Goal: Information Seeking & Learning: Compare options

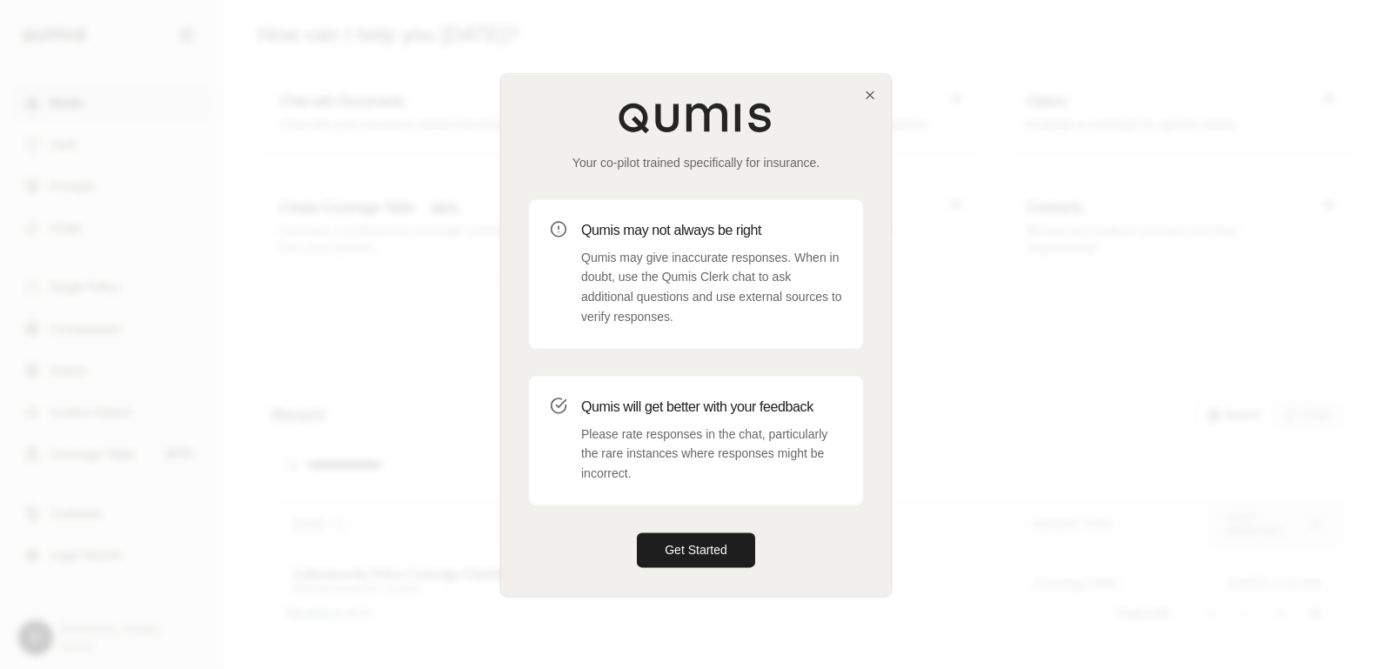
click at [711, 568] on div "Your co-pilot trained specifically for insurance. Qumis may not always be right…" at bounding box center [696, 334] width 390 height 521
click at [709, 550] on button "Get Started" at bounding box center [696, 549] width 118 height 35
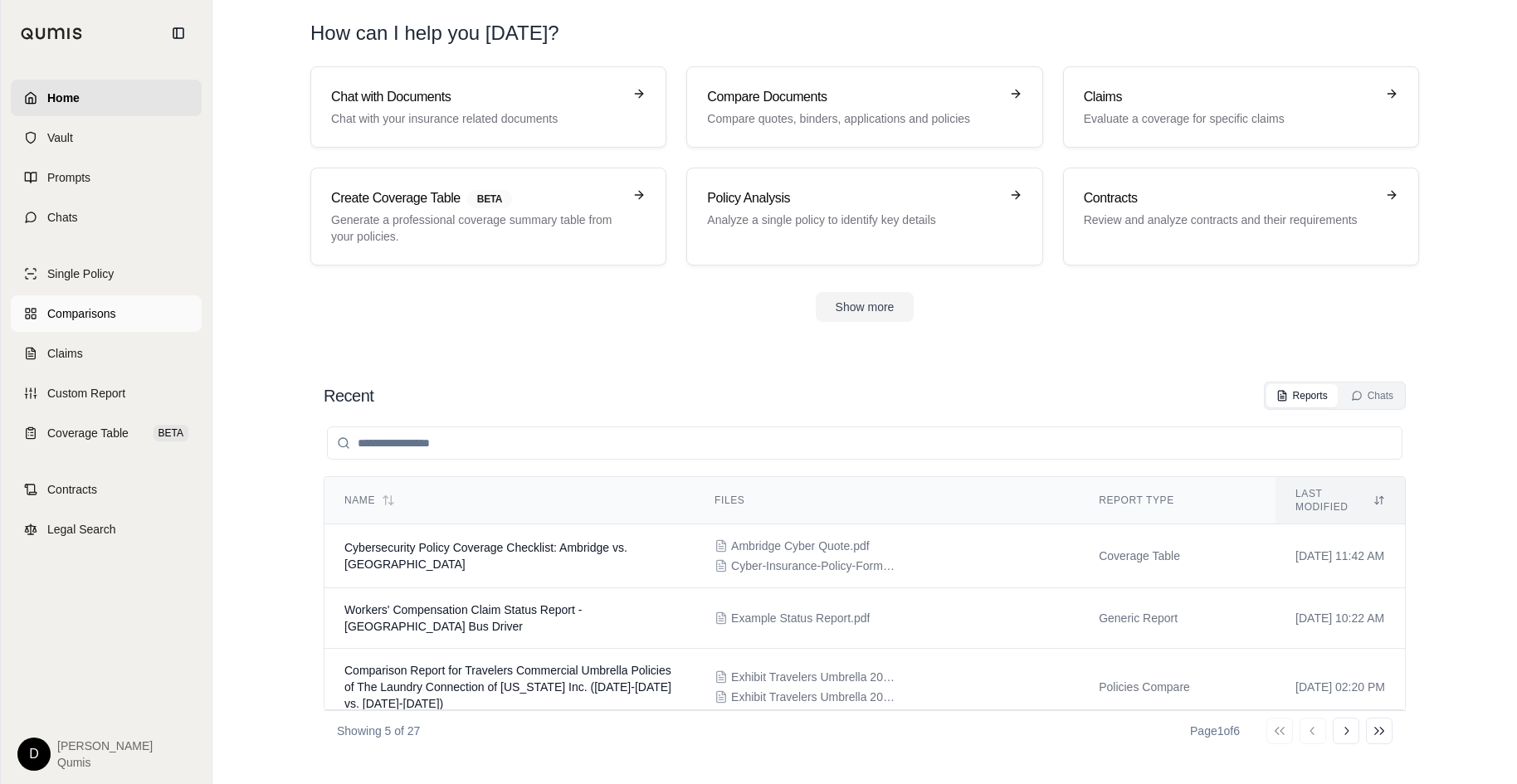
click at [119, 322] on link "Comparisons" at bounding box center [106, 314] width 191 height 36
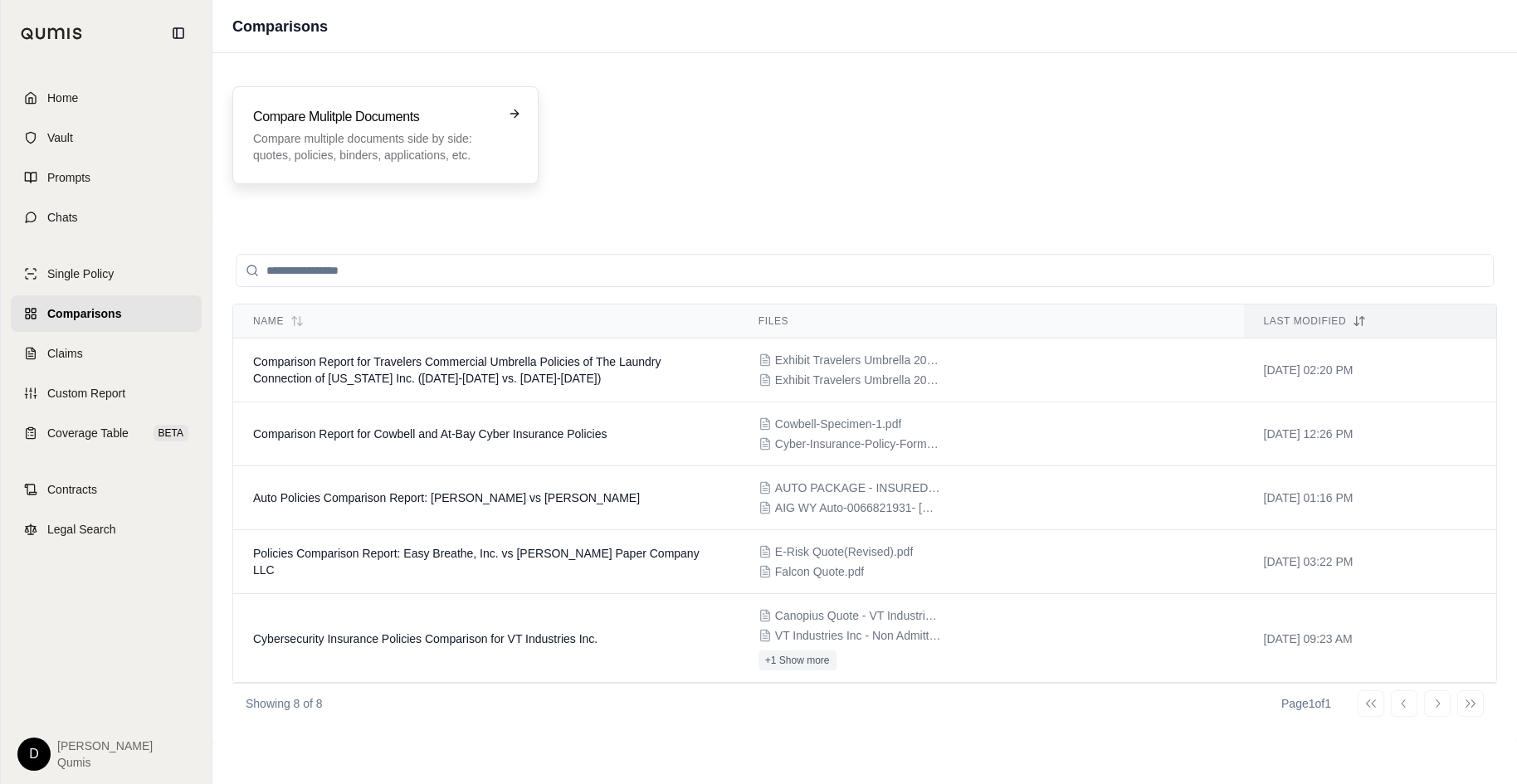
click at [403, 129] on div "Compare Mulitple Documents Compare multiple documents side by side: quotes, pol…" at bounding box center [373, 134] width 241 height 56
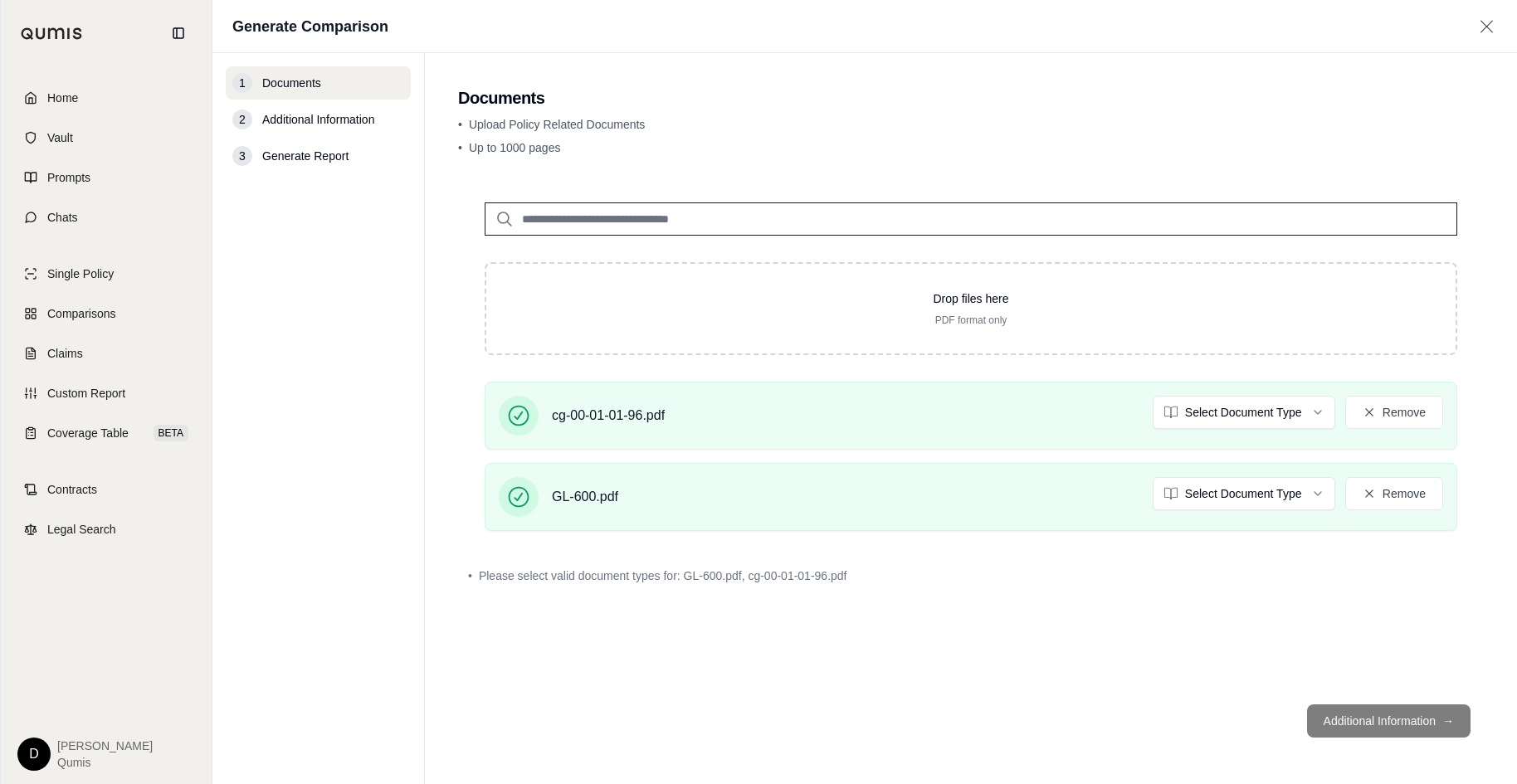
click at [1007, 595] on div "Drop files here PDF format only cg-00-01-01-96.pdf Select Document Type Remove …" at bounding box center [970, 433] width 1026 height 515
click at [1209, 490] on html "Home Vault Prompts Chats Single Policy Comparisons Claims Custom Report Coverag…" at bounding box center [758, 392] width 1517 height 784
click at [1193, 416] on html "Document type updated successfully Home Vault Prompts Chats Single Policy Compa…" at bounding box center [758, 392] width 1517 height 784
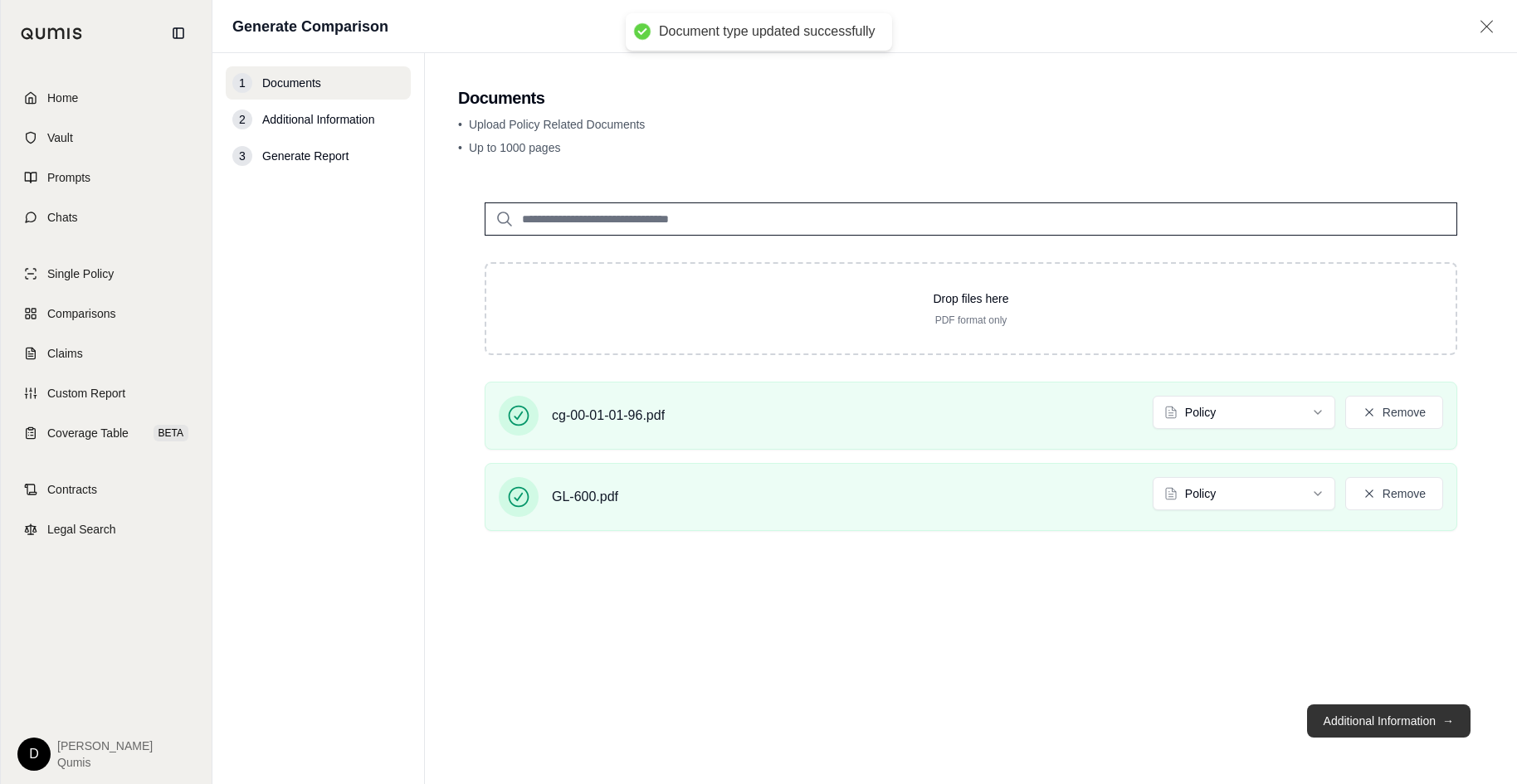
click at [1327, 637] on button "Additional Information →" at bounding box center [1388, 721] width 163 height 33
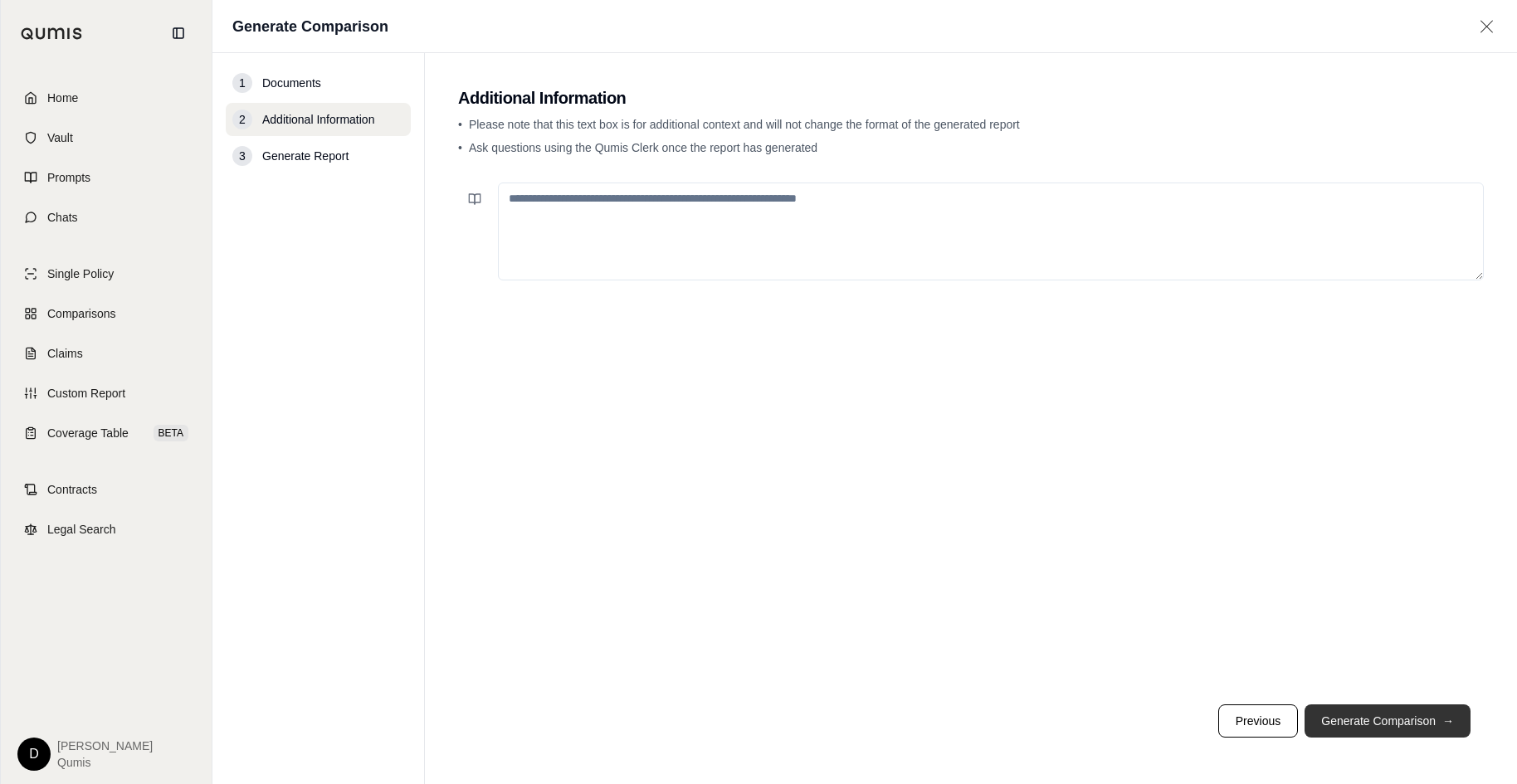
click at [1327, 637] on button "Generate Comparison →" at bounding box center [1387, 721] width 166 height 33
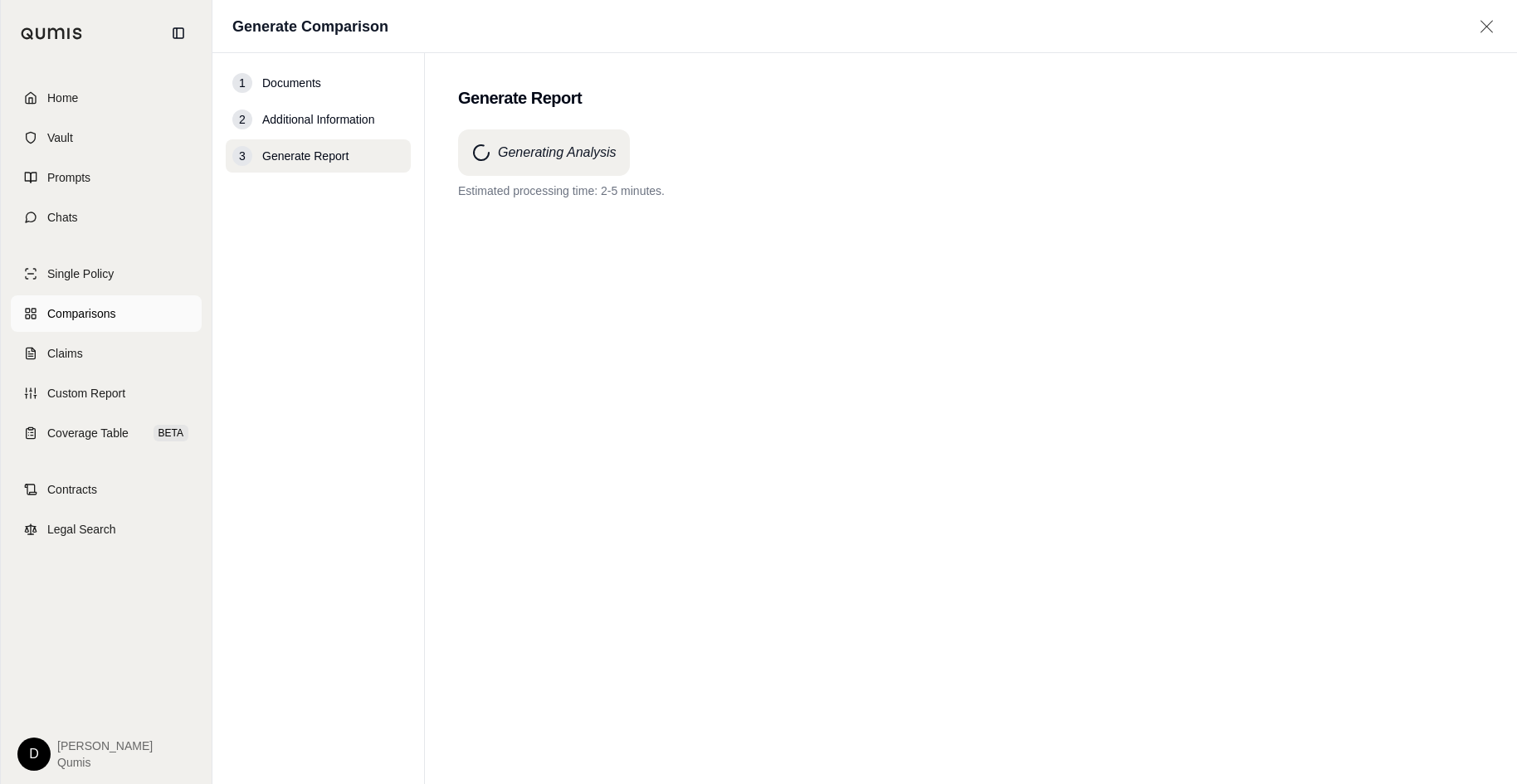
click at [94, 326] on link "Comparisons" at bounding box center [106, 314] width 191 height 36
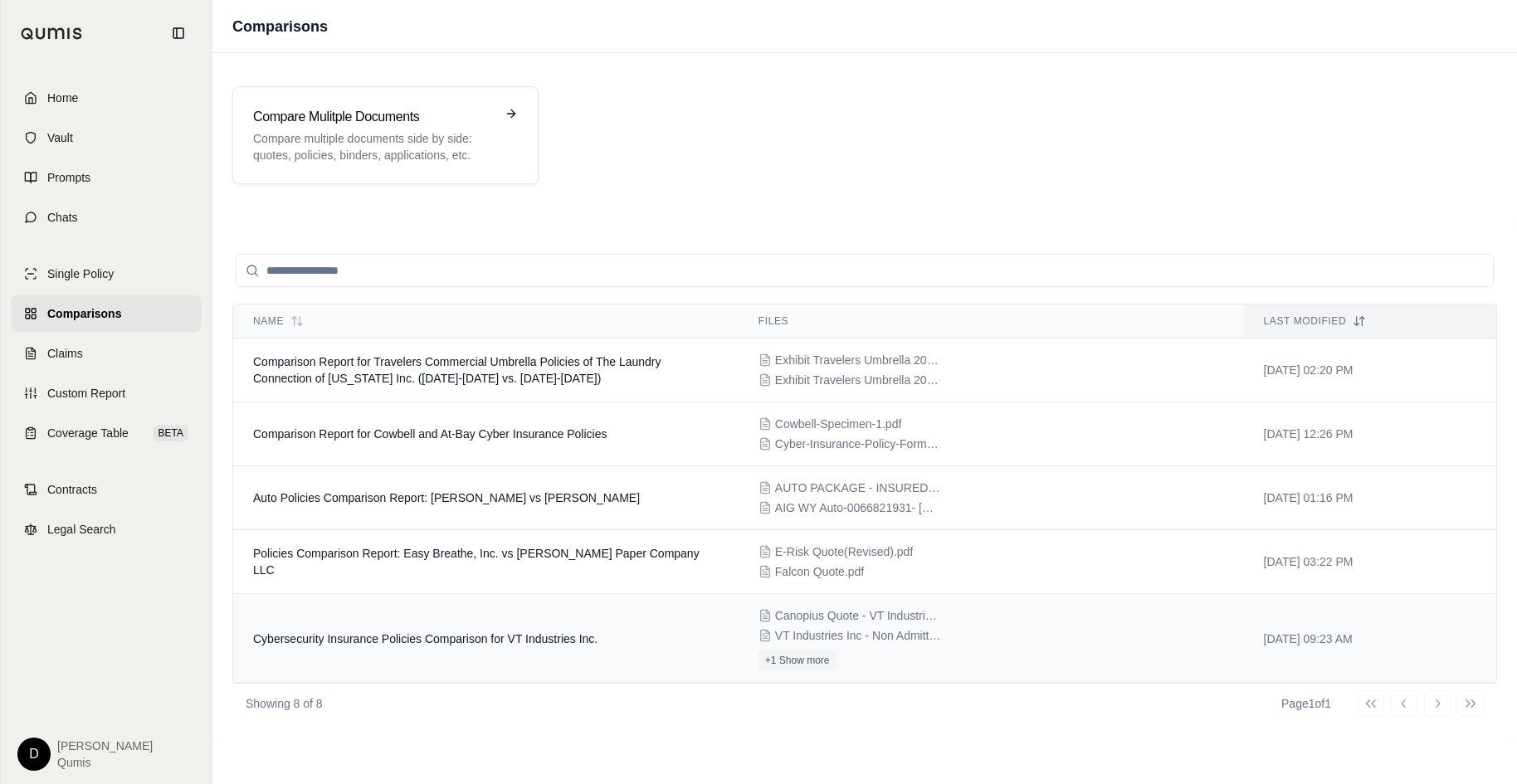
click at [532, 636] on span "Cybersecurity Insurance Policies Comparison for VT Industries Inc." at bounding box center [425, 639] width 344 height 13
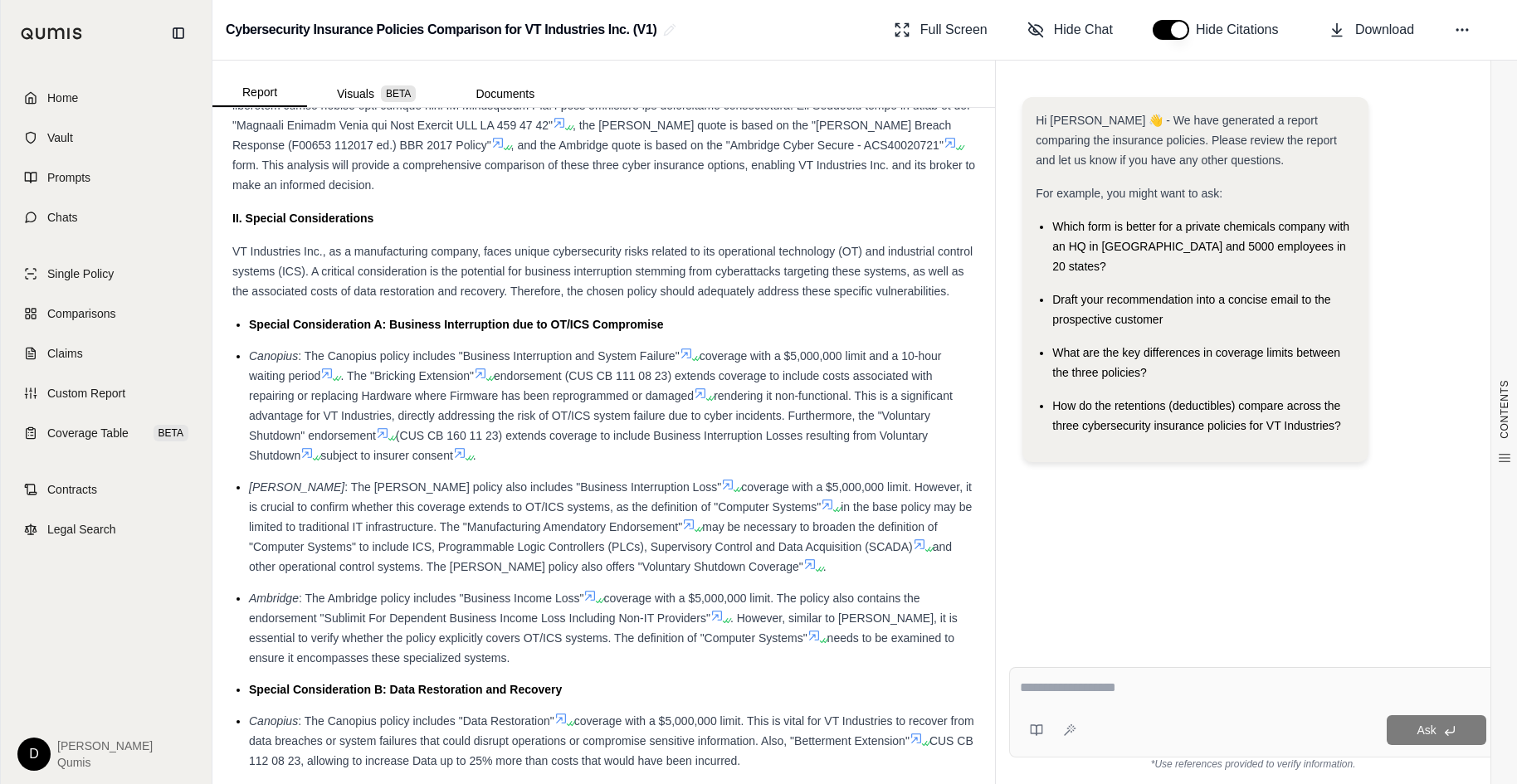
scroll to position [1340, 0]
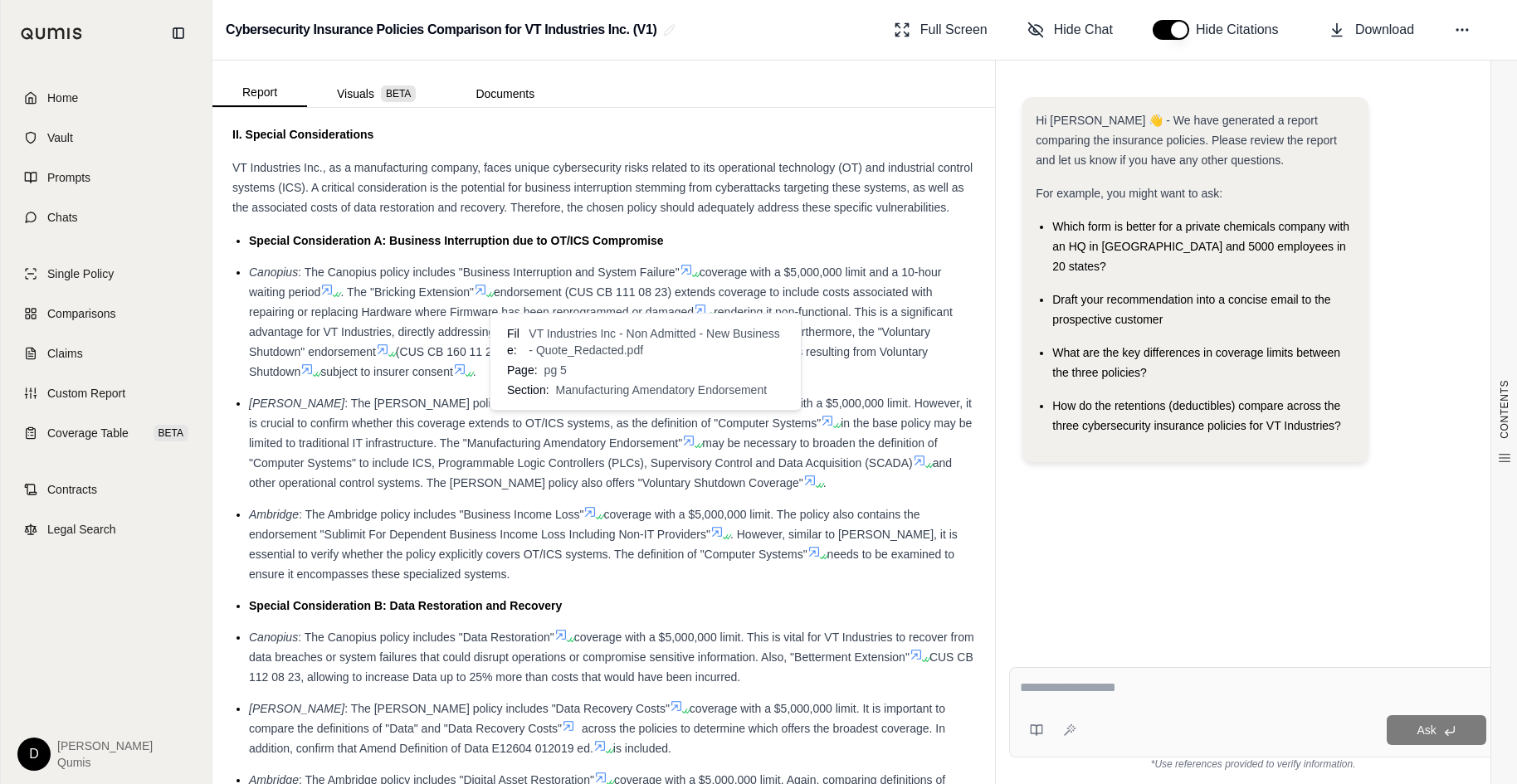
click at [682, 434] on icon at bounding box center [689, 441] width 13 height 13
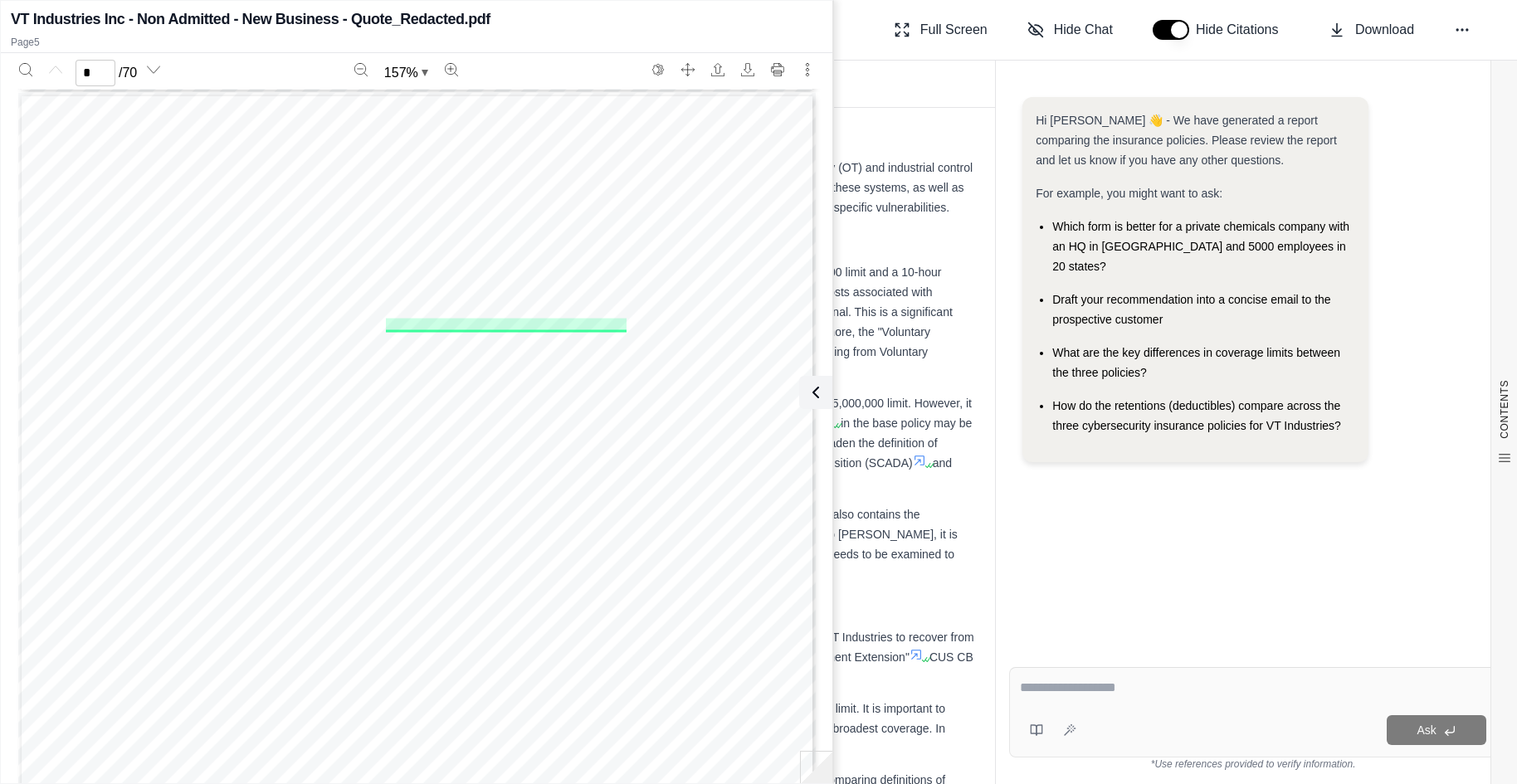
type input "*"
click at [815, 390] on icon at bounding box center [812, 392] width 20 height 20
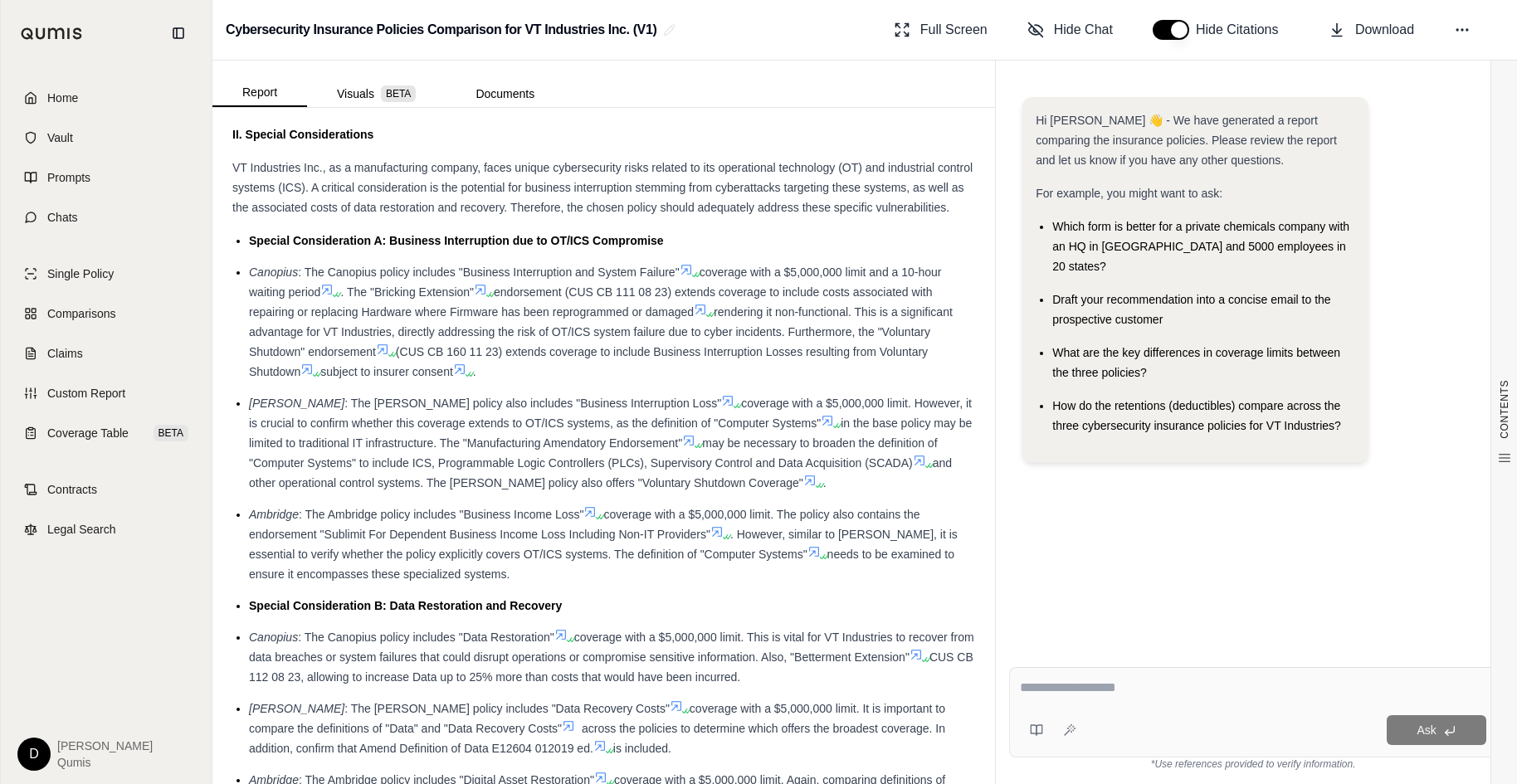
click at [784, 430] on li "[PERSON_NAME] : The [PERSON_NAME] policy also includes "Business Interruption L…" at bounding box center [612, 443] width 726 height 99
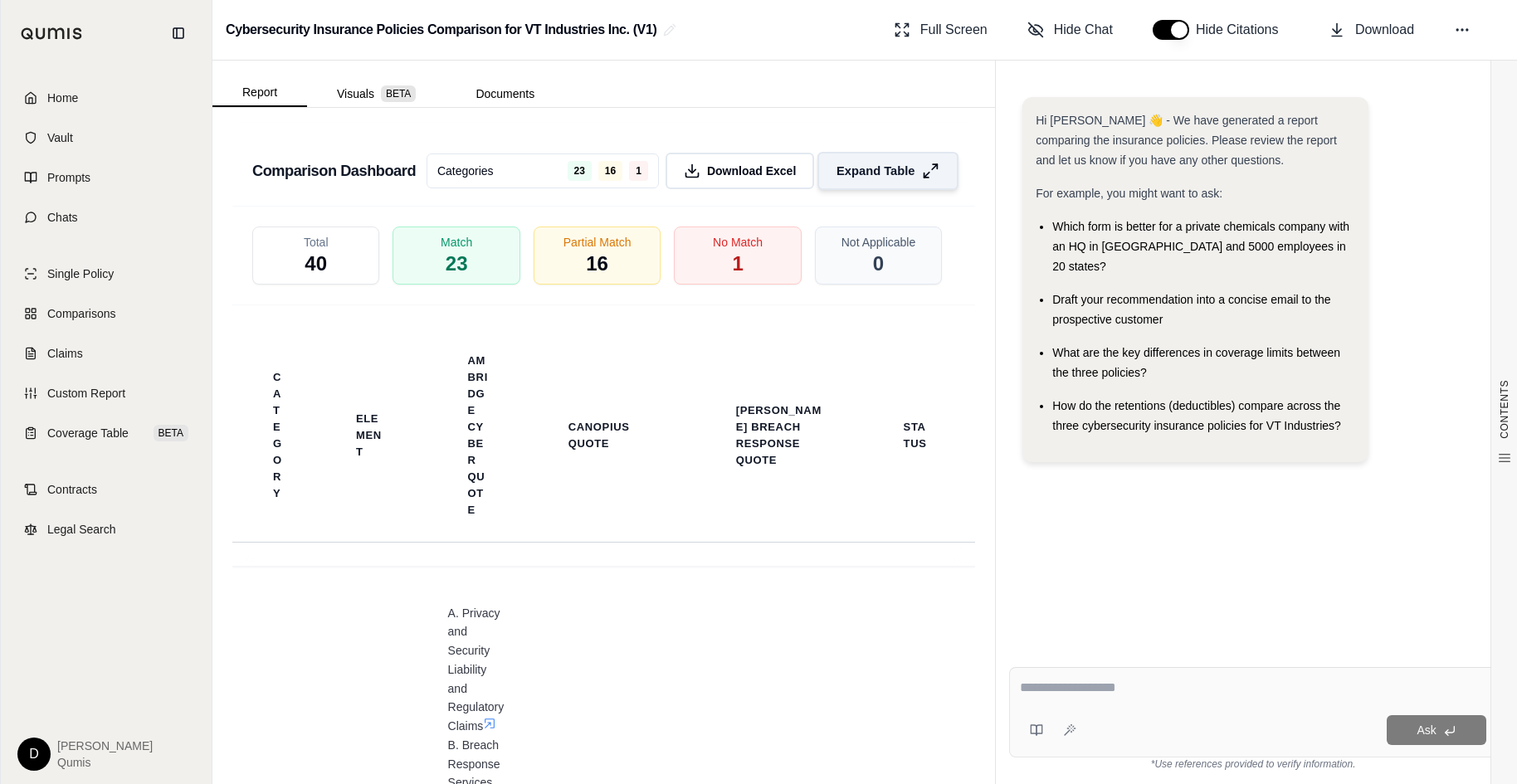
click at [864, 163] on span "Expand Table" at bounding box center [876, 172] width 78 height 17
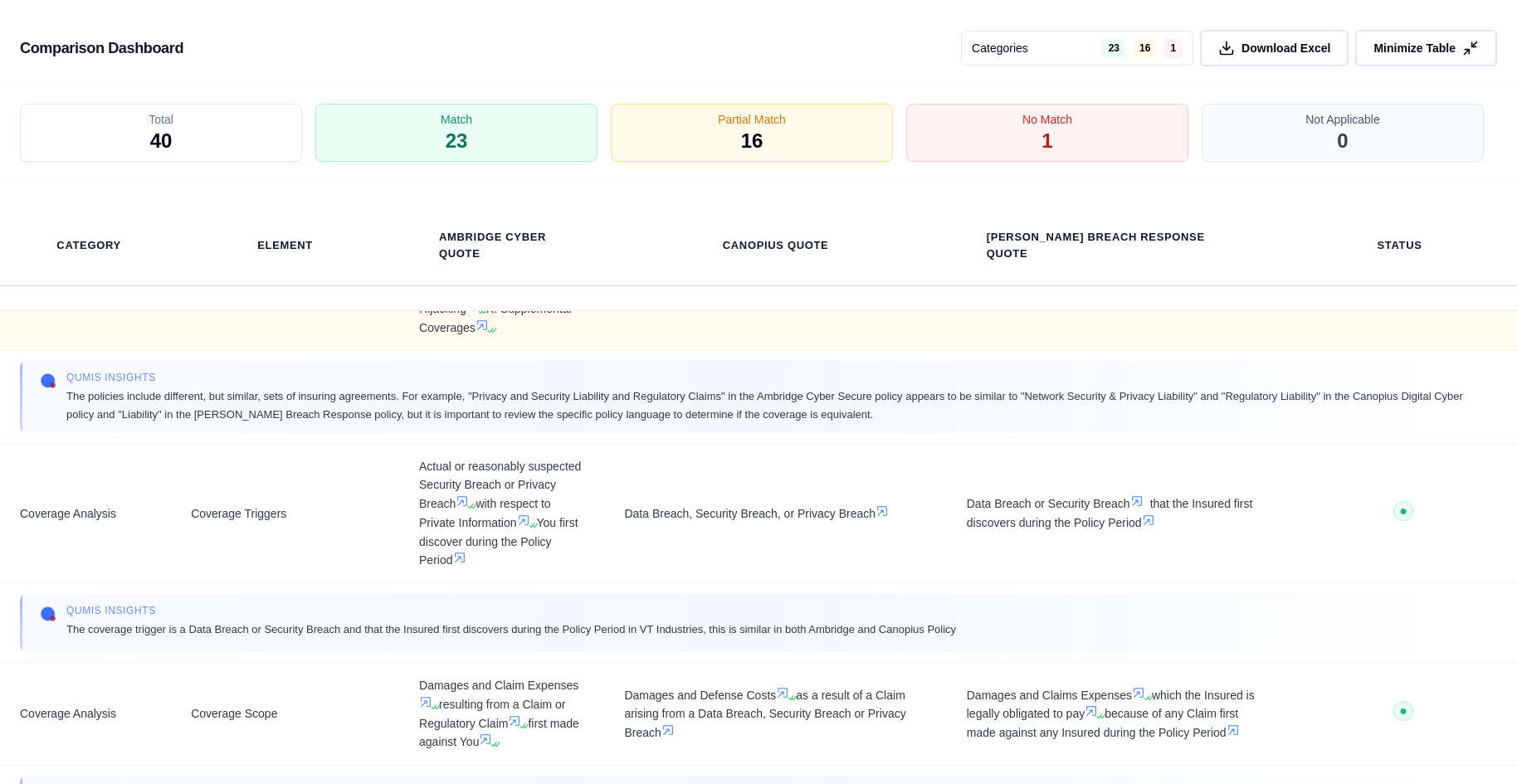
scroll to position [238, 0]
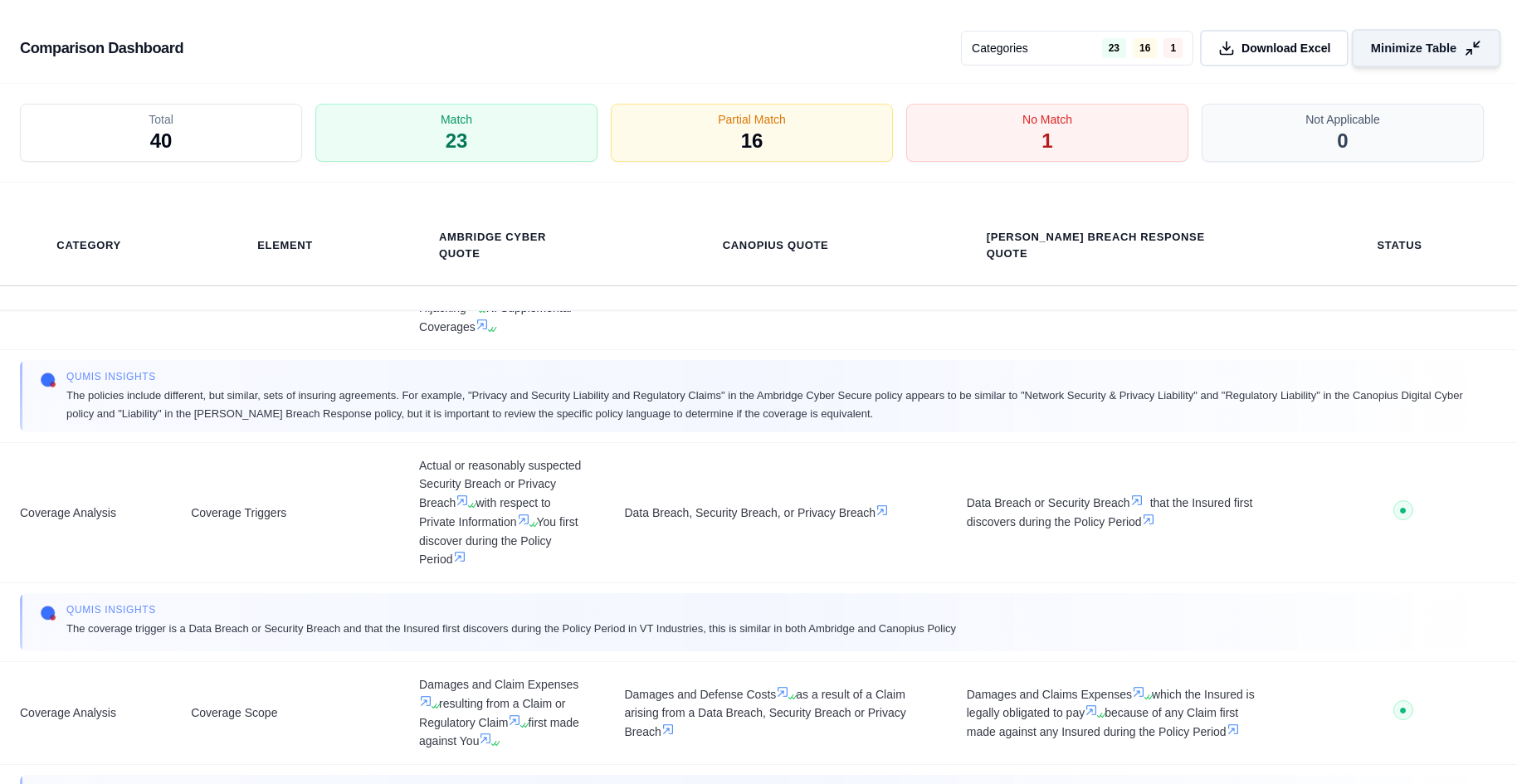
click at [1327, 61] on button "Minimize Table" at bounding box center [1426, 48] width 149 height 38
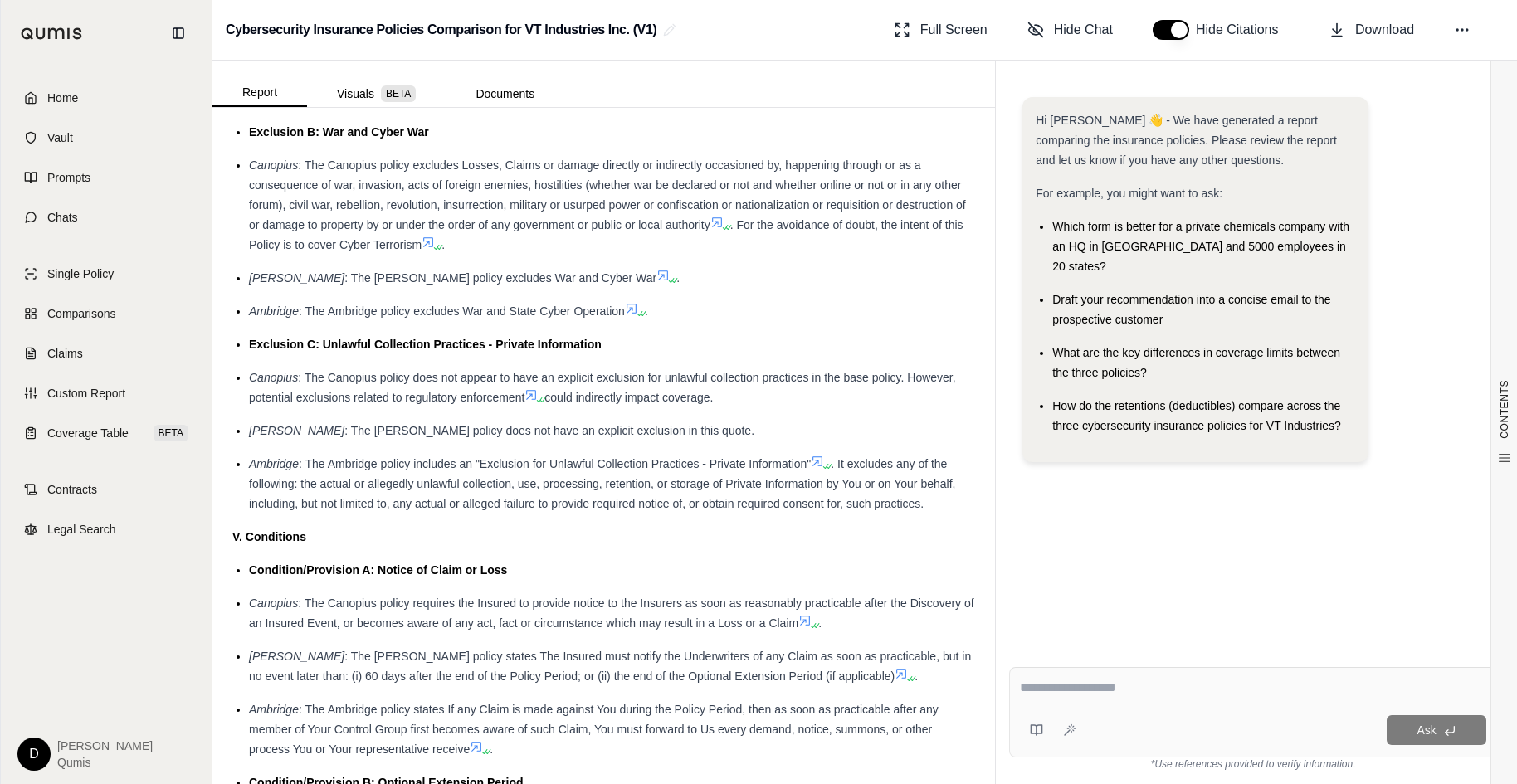
scroll to position [3423, 0]
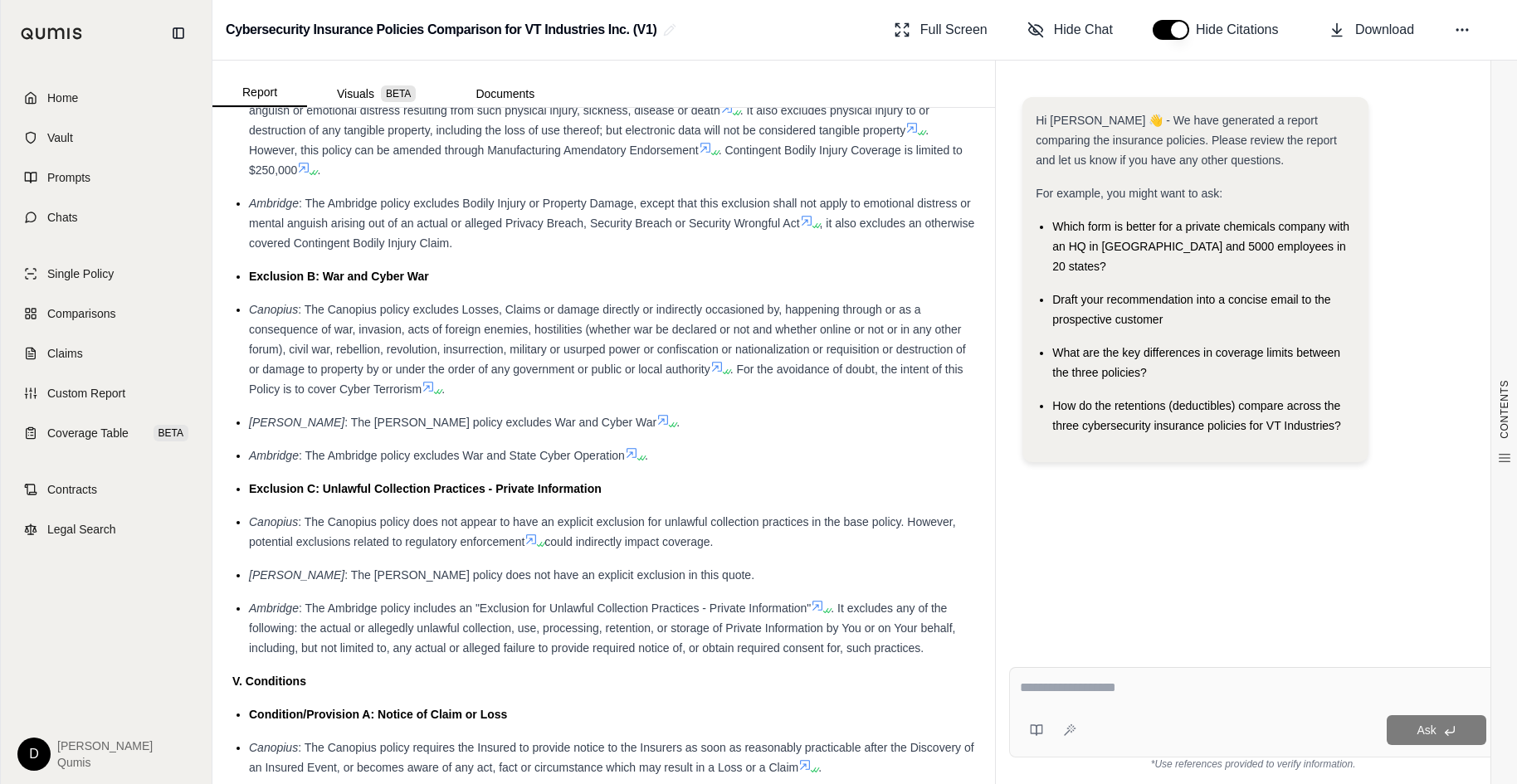
click at [1094, 637] on textarea at bounding box center [1253, 688] width 467 height 20
click at [1105, 637] on textarea at bounding box center [1253, 688] width 467 height 20
click at [667, 535] on span "could indirectly impact coverage." at bounding box center [629, 542] width 169 height 13
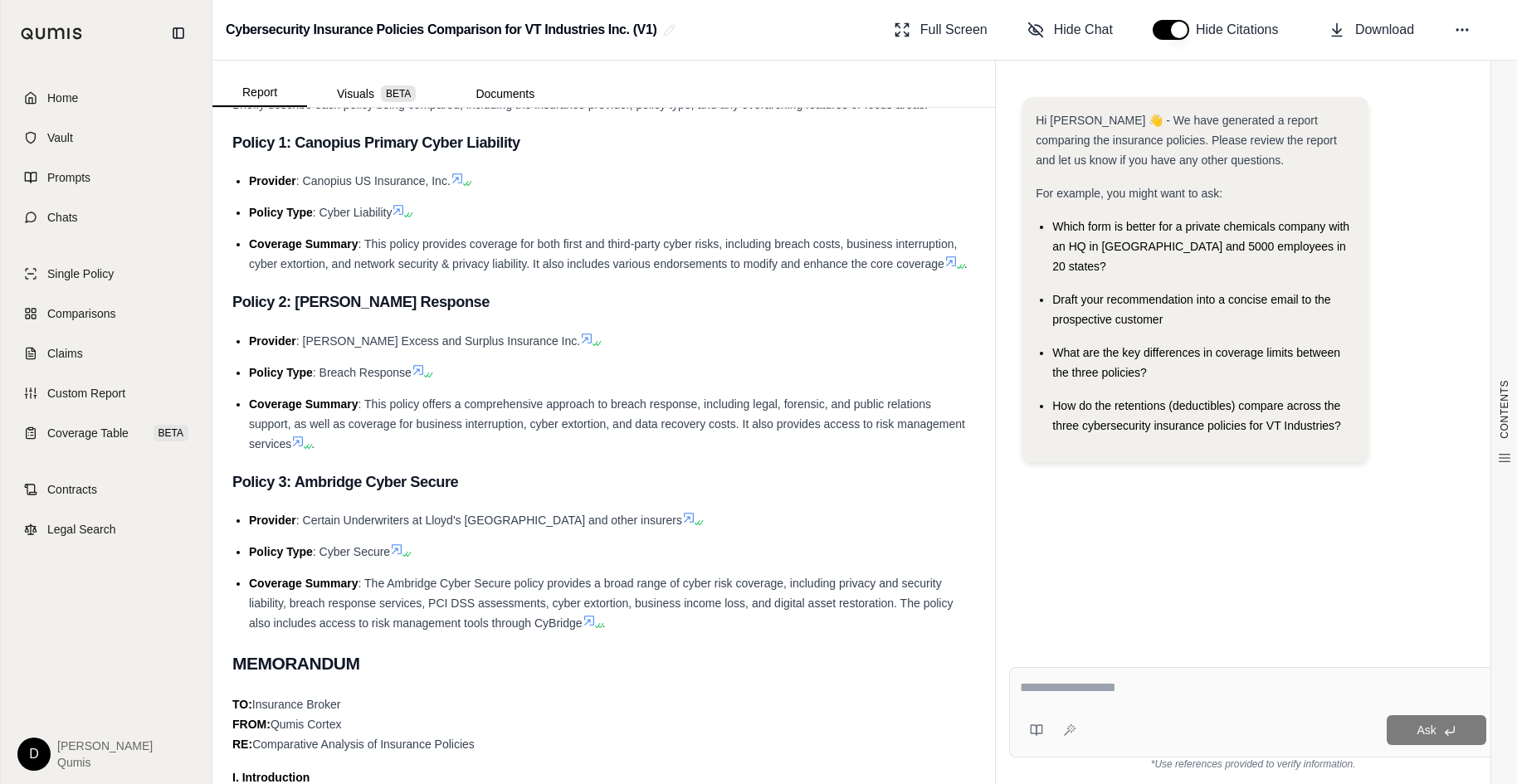
scroll to position [558, 0]
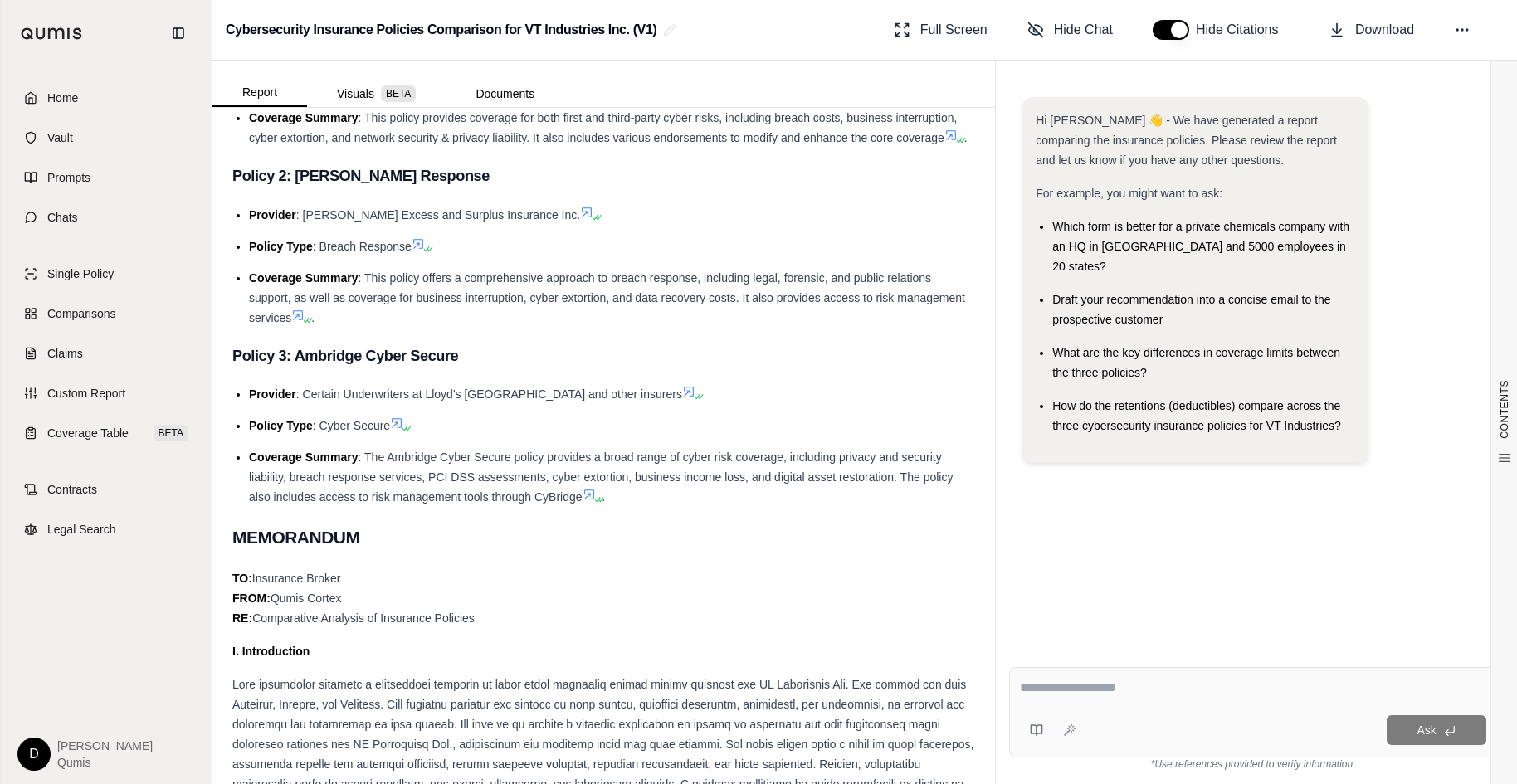
click at [1077, 637] on textarea at bounding box center [1253, 688] width 467 height 20
type textarea "**********"
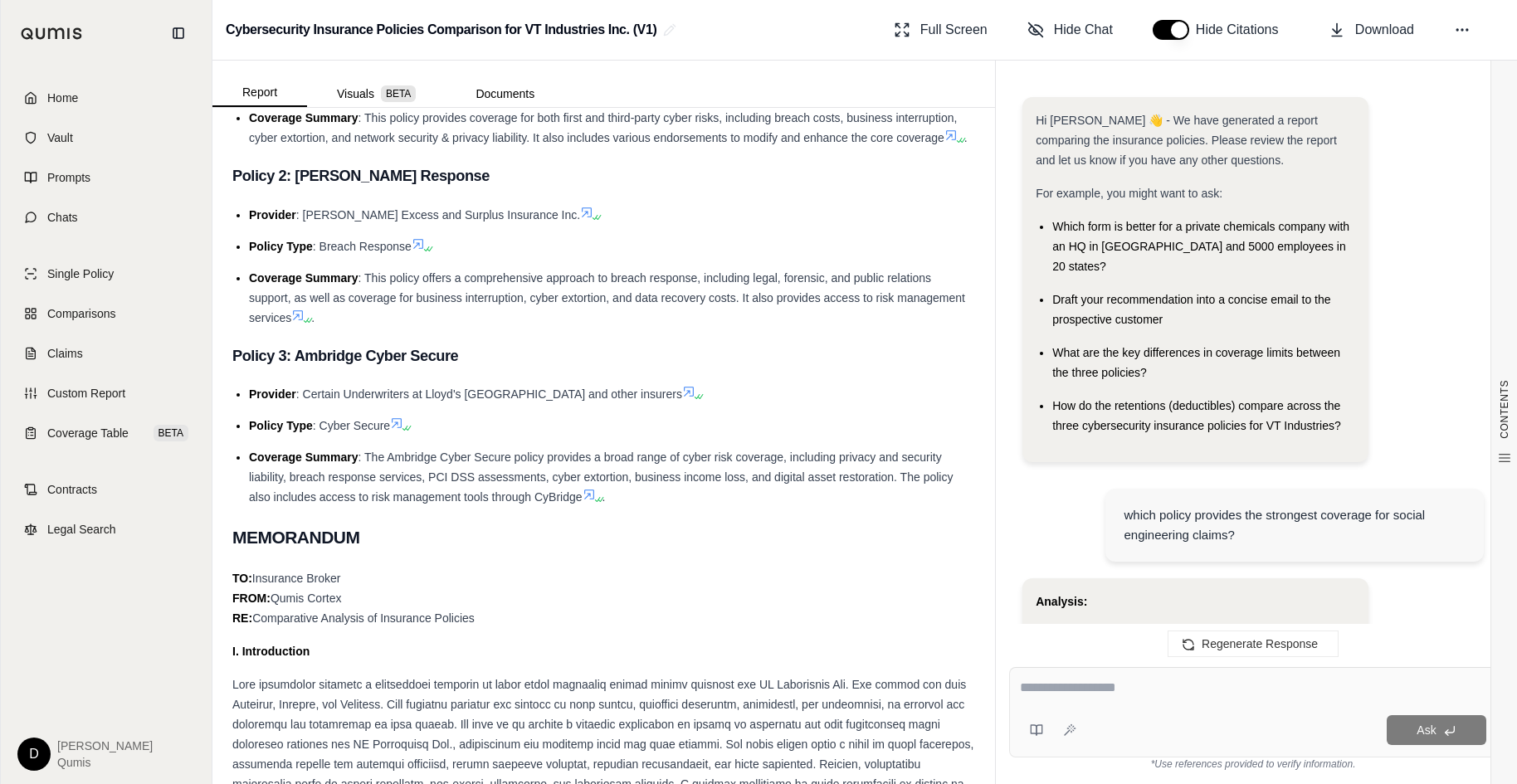
scroll to position [3219, 0]
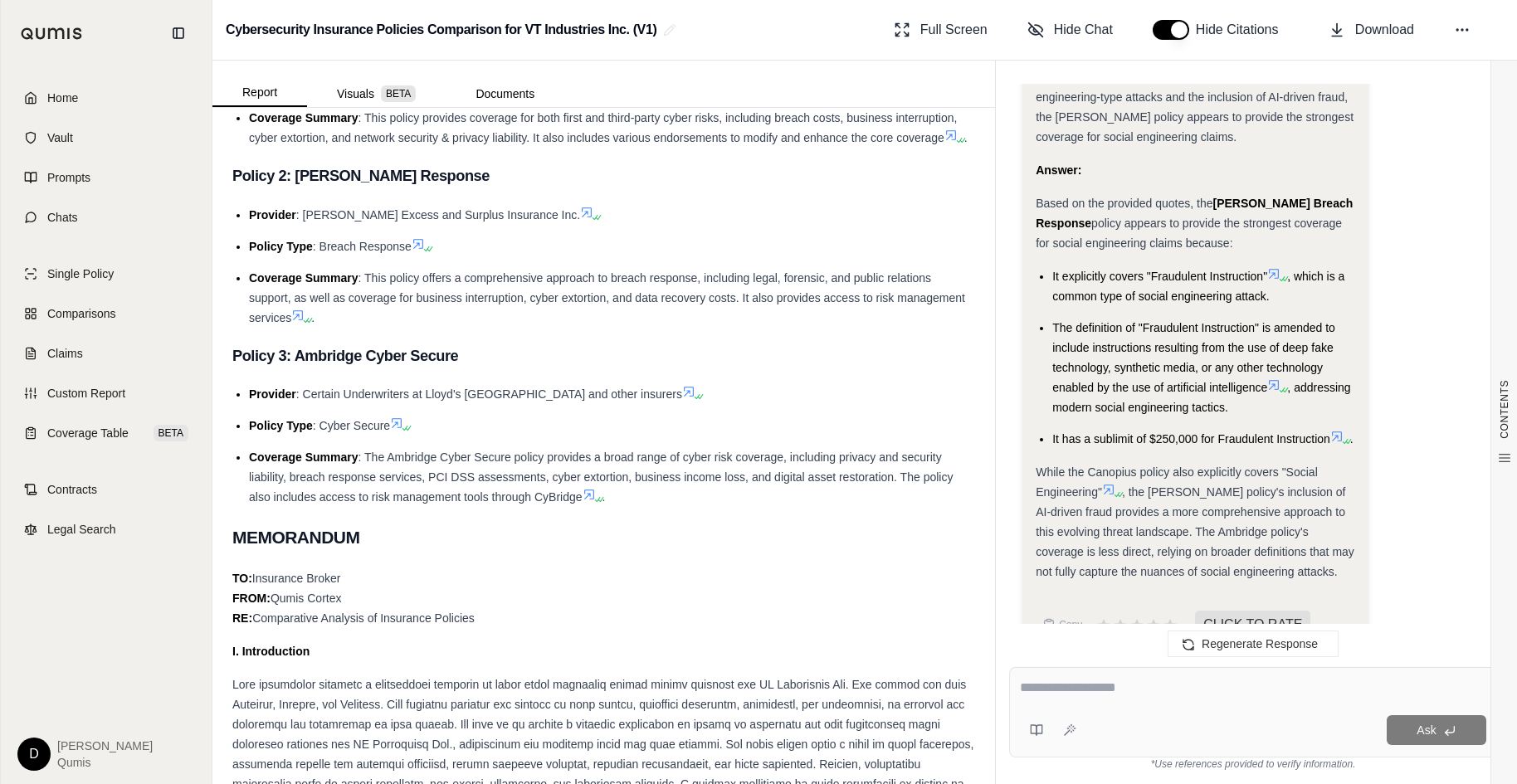
click at [1235, 507] on span ", the [PERSON_NAME] policy's inclusion of AI-driven fraud provides a more compr…" at bounding box center [1195, 531] width 319 height 93
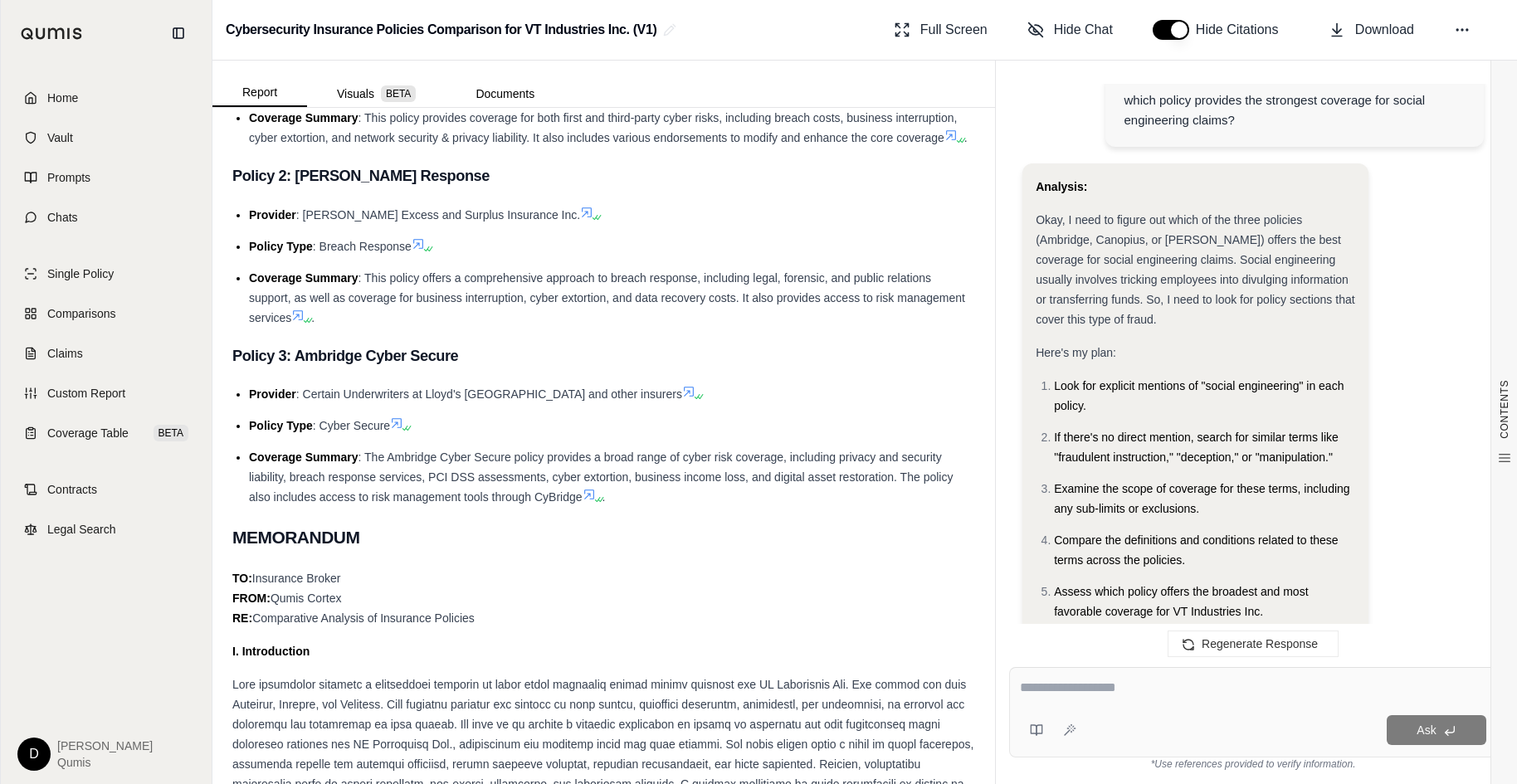
scroll to position [513, 0]
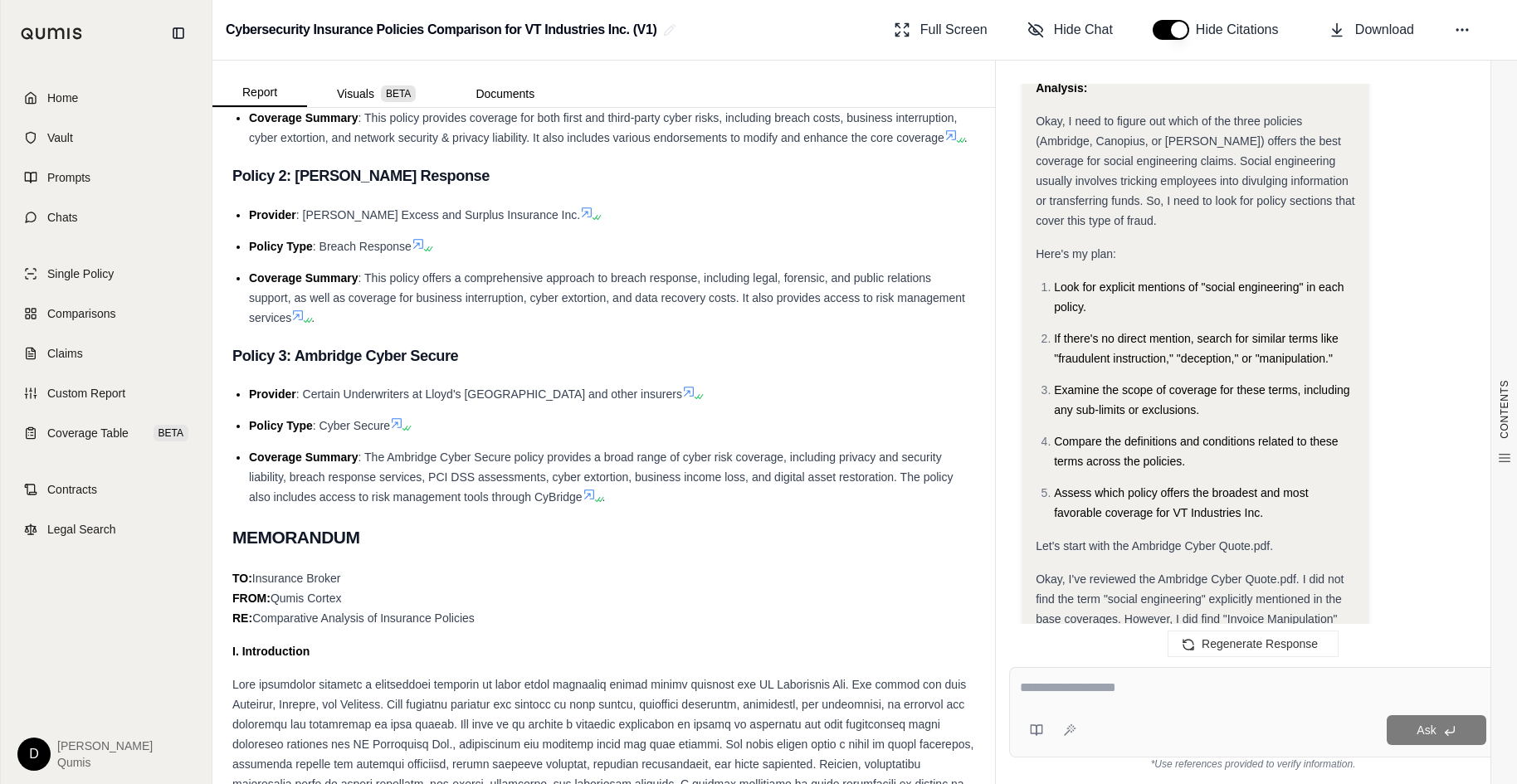
click at [1164, 435] on span "Compare the definitions and conditions related to these terms across the polici…" at bounding box center [1196, 451] width 284 height 33
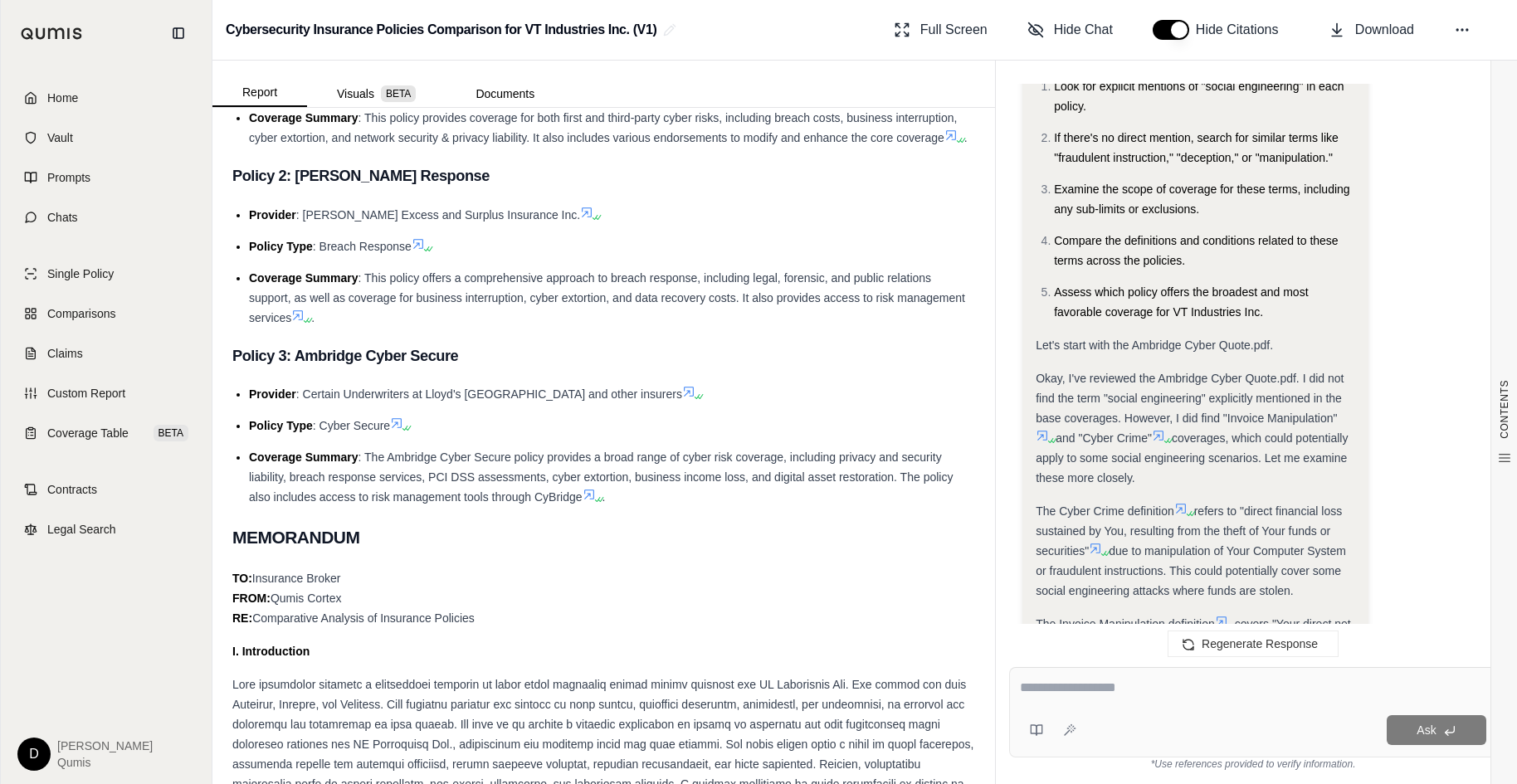
scroll to position [835, 0]
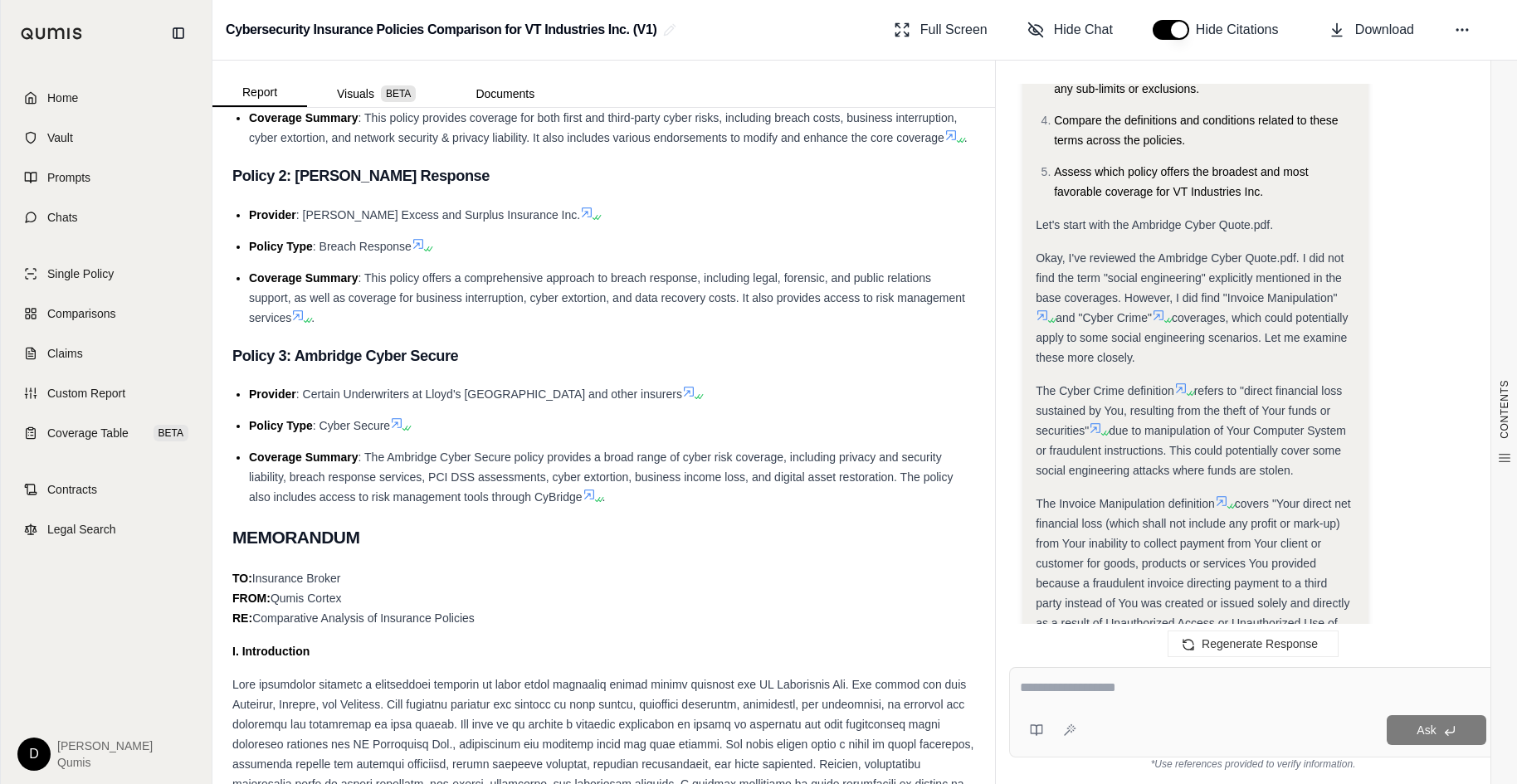
click at [1159, 451] on span "due to manipulation of Your Computer System or fraudulent instructions. This co…" at bounding box center [1191, 451] width 310 height 53
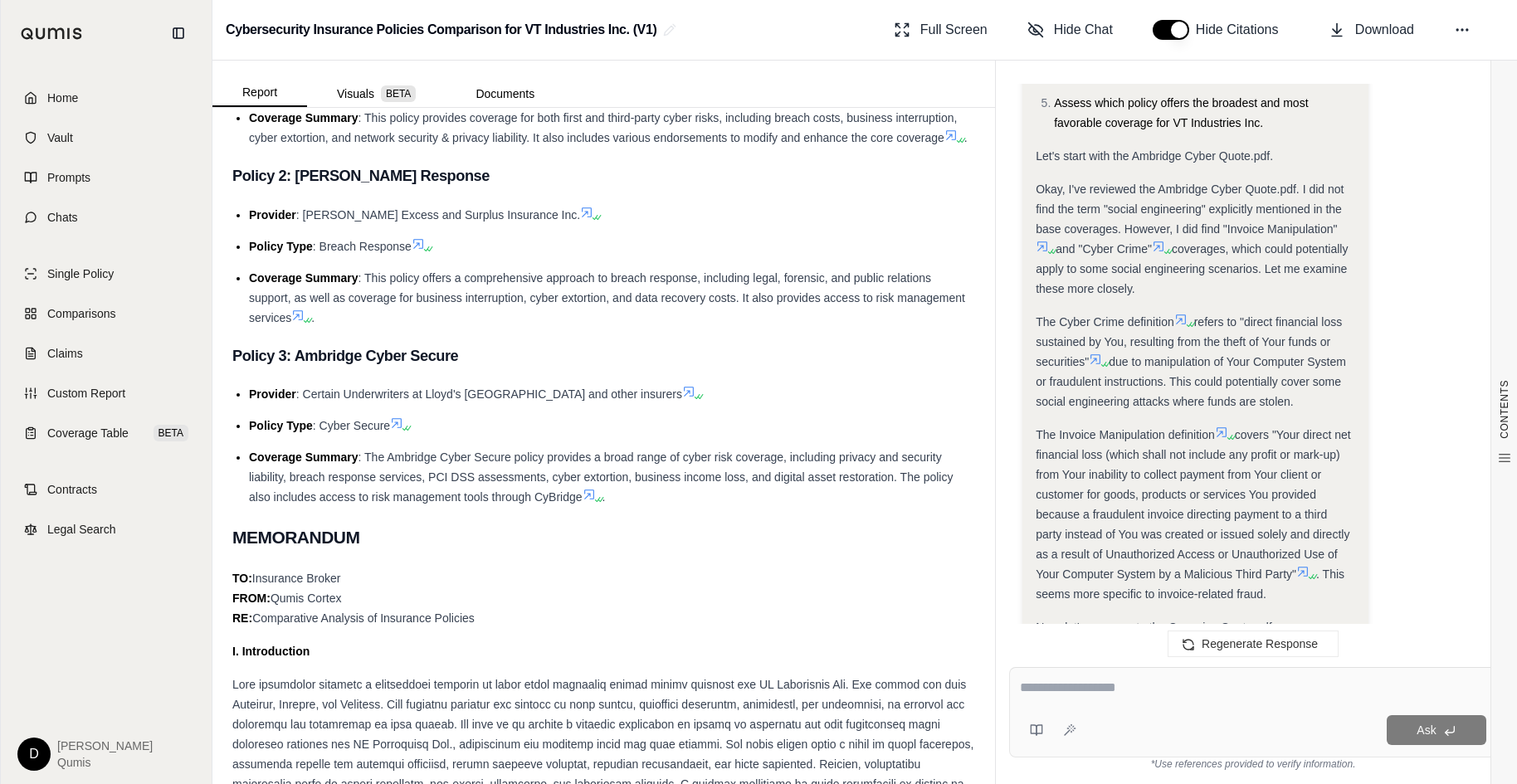
scroll to position [906, 0]
click at [1143, 505] on span "covers "Your direct net financial loss (which shall not include any profit or m…" at bounding box center [1194, 502] width 315 height 153
click at [797, 479] on span ": The Ambridge Cyber Secure policy provides a broad range of cyber risk coverag…" at bounding box center [601, 477] width 704 height 53
click at [93, 330] on link "Comparisons" at bounding box center [106, 314] width 191 height 36
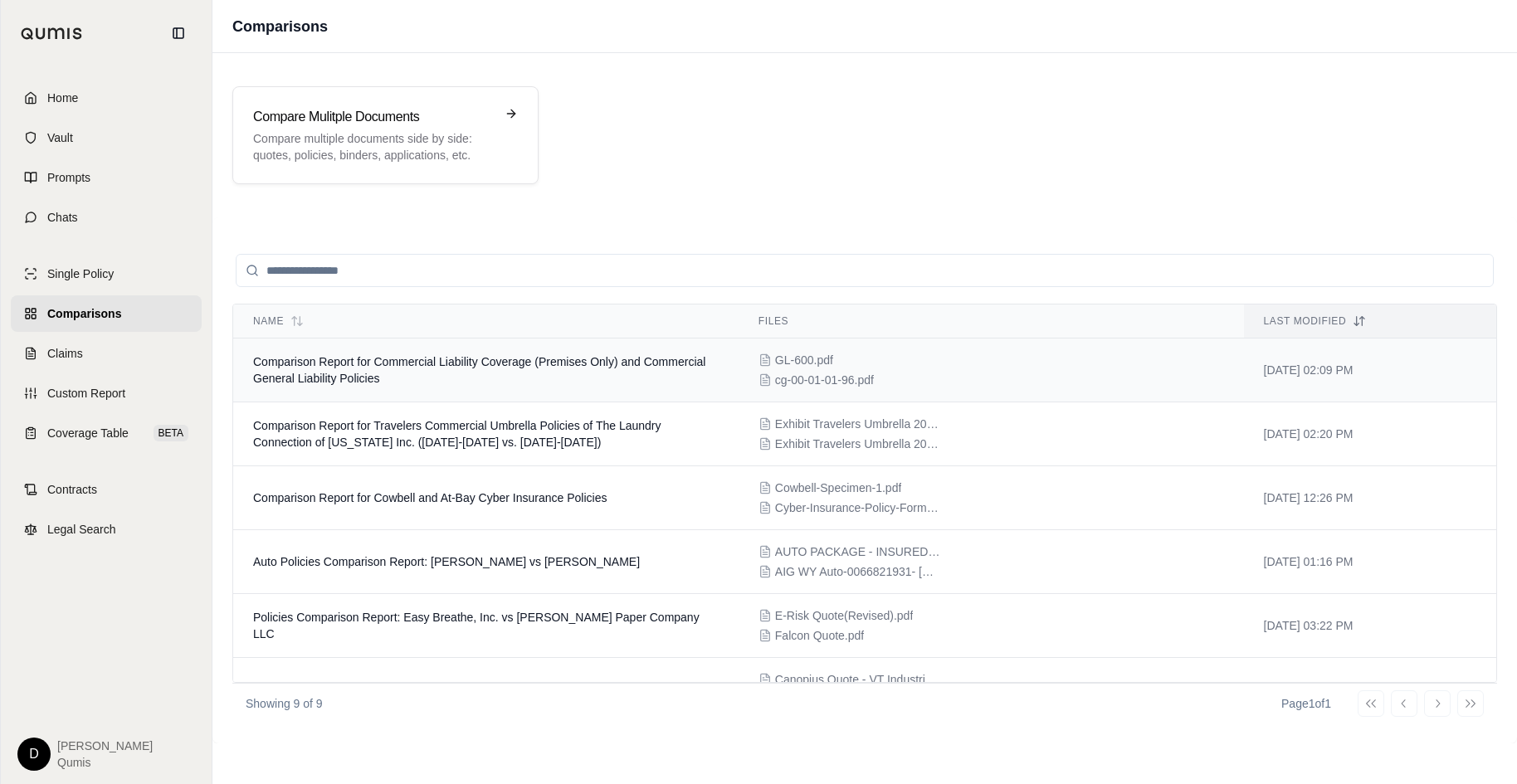
click at [458, 376] on td "Comparison Report for Commercial Liability Coverage (Premises Only) and Commerc…" at bounding box center [486, 370] width 506 height 64
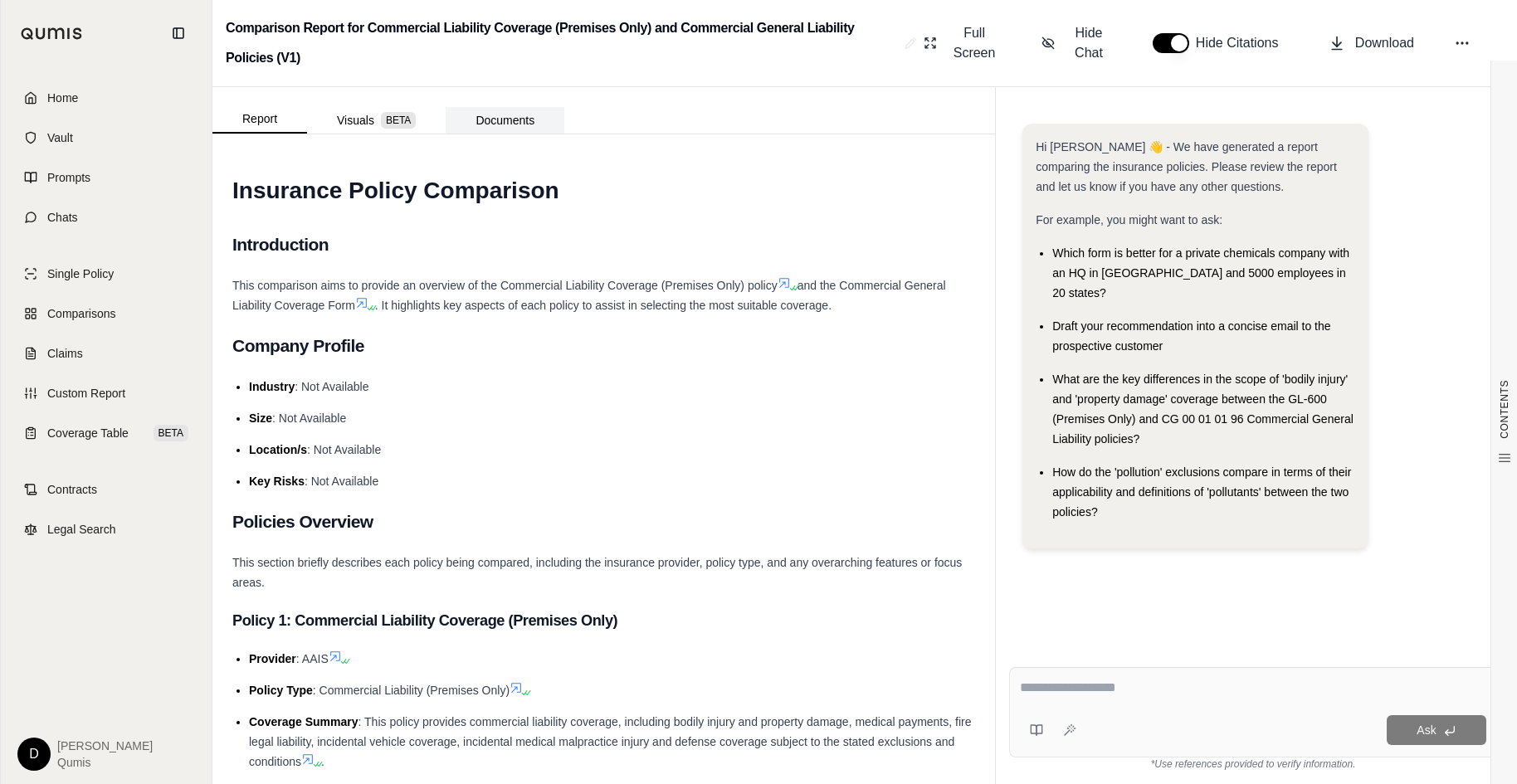
click at [494, 111] on button "Documents" at bounding box center [505, 120] width 118 height 27
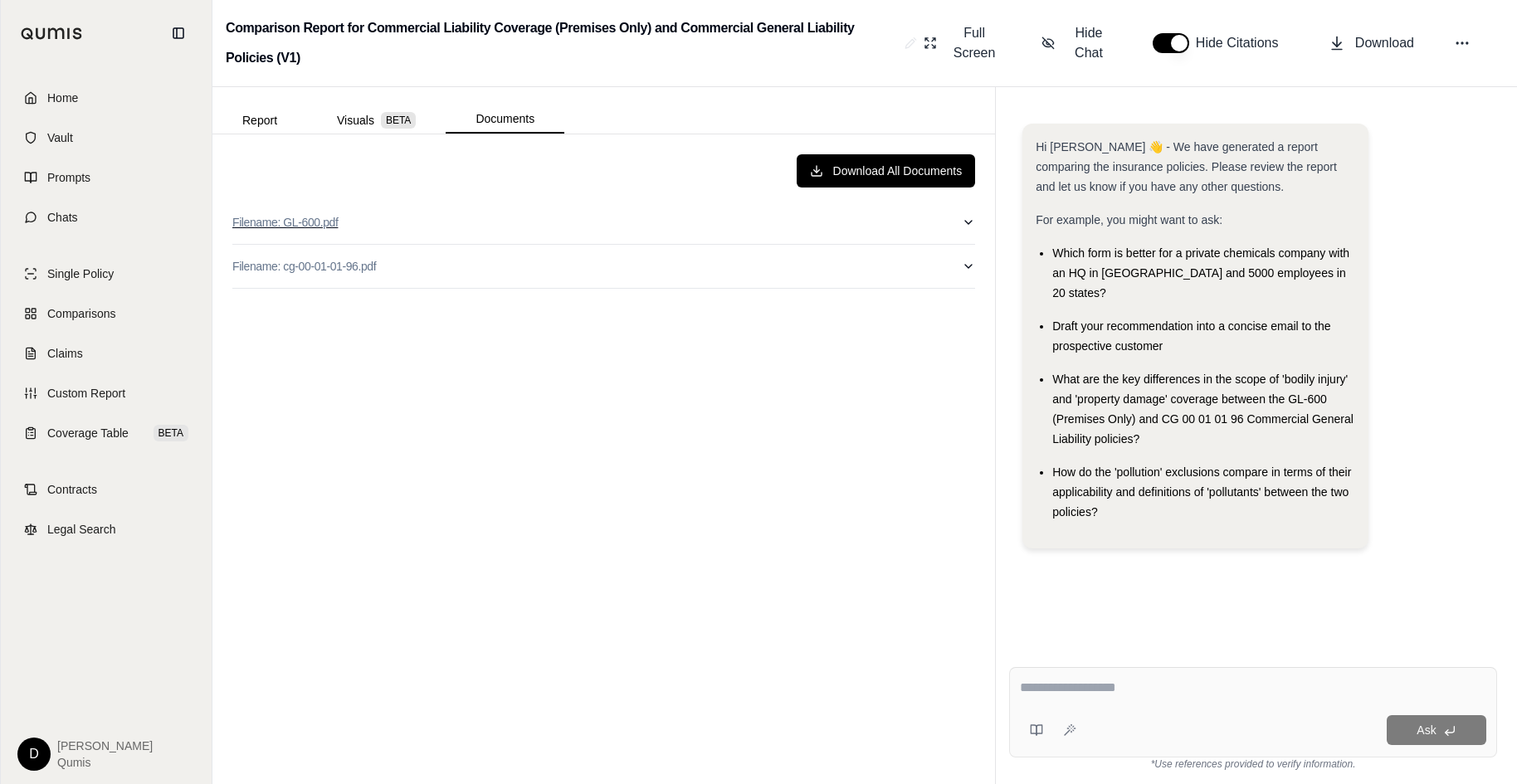
click at [483, 216] on button "Filename: GL-600.pdf" at bounding box center [604, 222] width 743 height 43
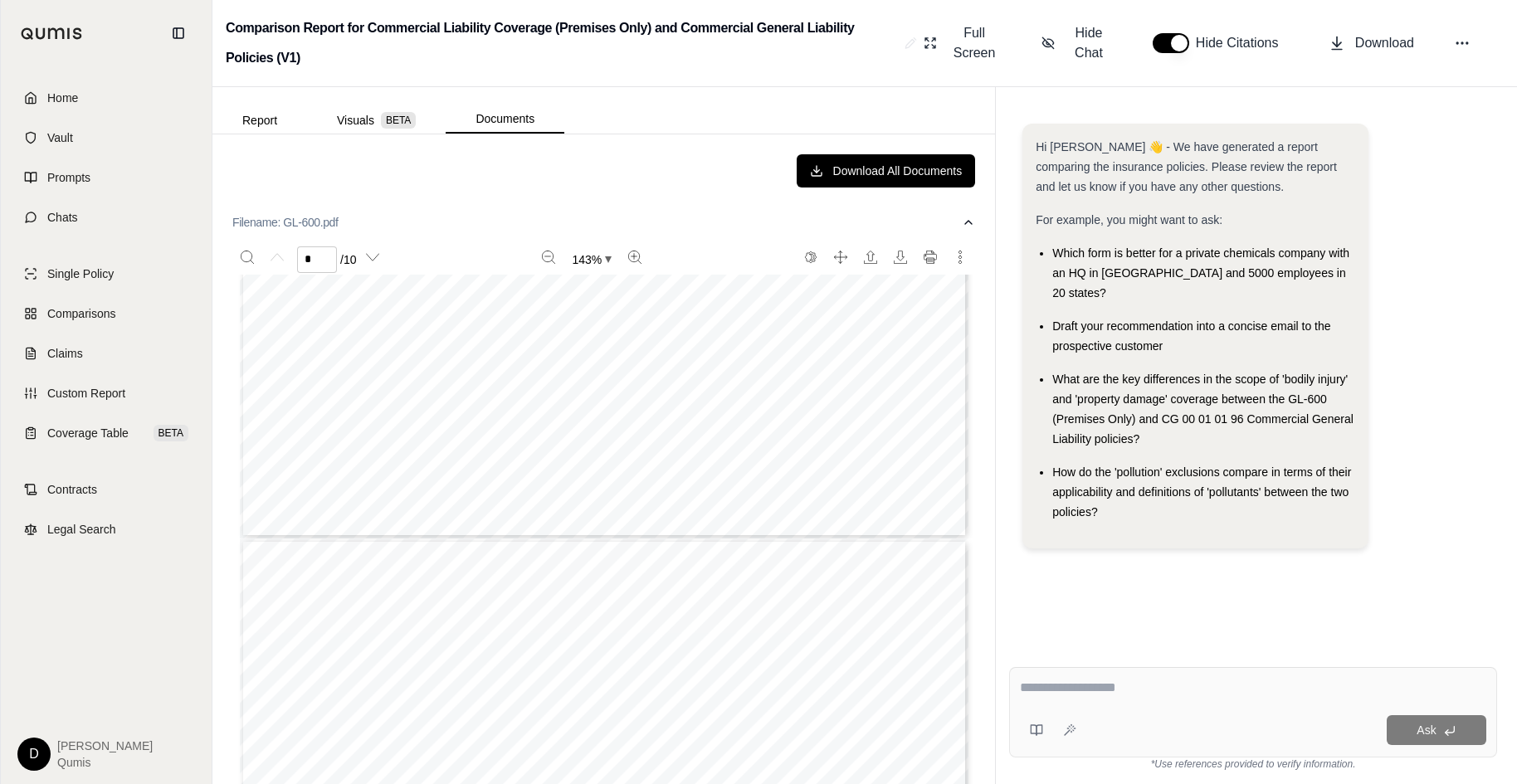
scroll to position [679, 0]
type input "*"
click at [490, 221] on button "Filename: GL-600.pdf" at bounding box center [604, 222] width 743 height 43
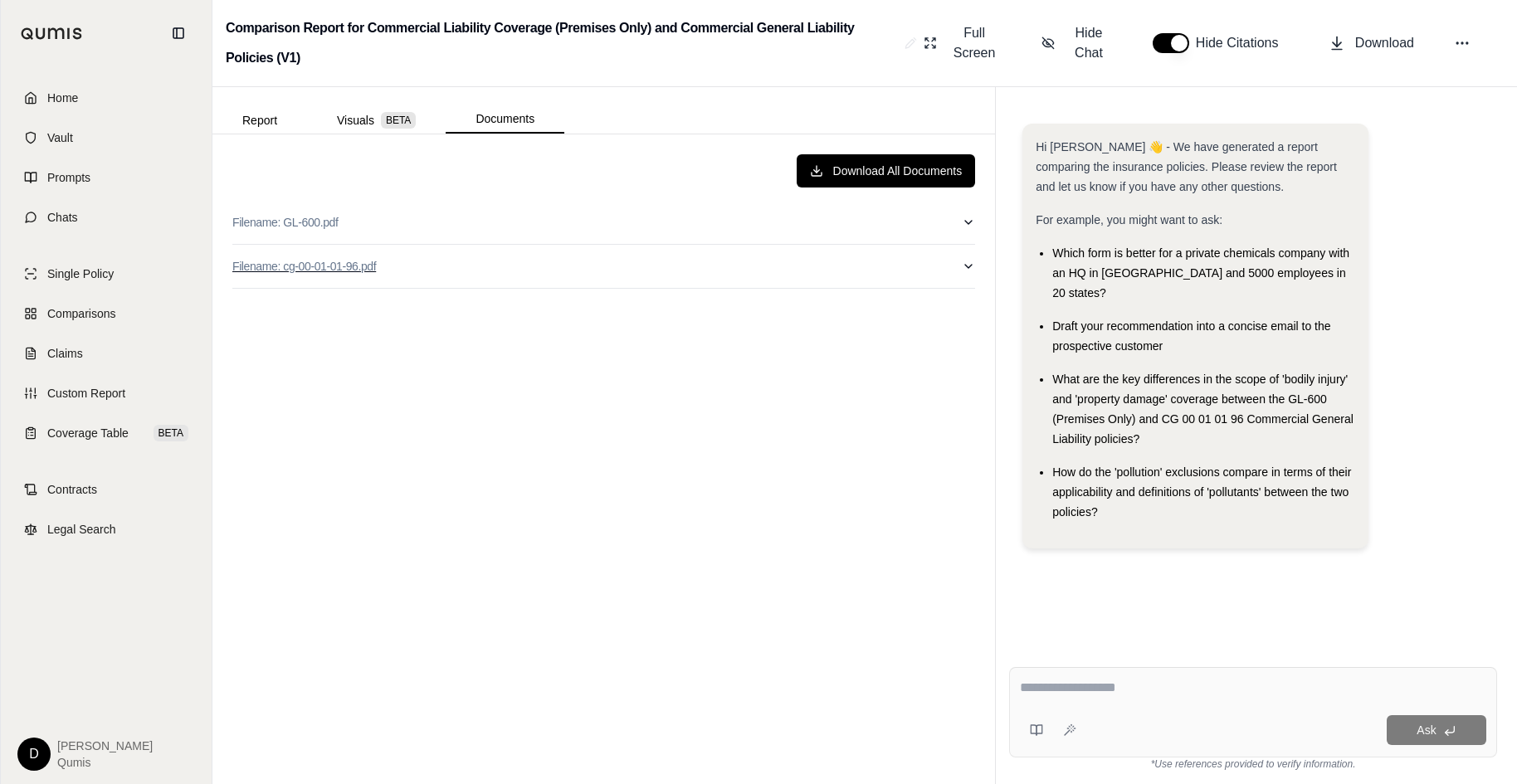
click at [503, 259] on button "Filename: cg-00-01-01-96.pdf" at bounding box center [604, 266] width 743 height 43
click at [491, 258] on button "Filename: cg-00-01-01-96.pdf" at bounding box center [604, 266] width 743 height 43
click at [261, 112] on button "Report" at bounding box center [260, 120] width 94 height 27
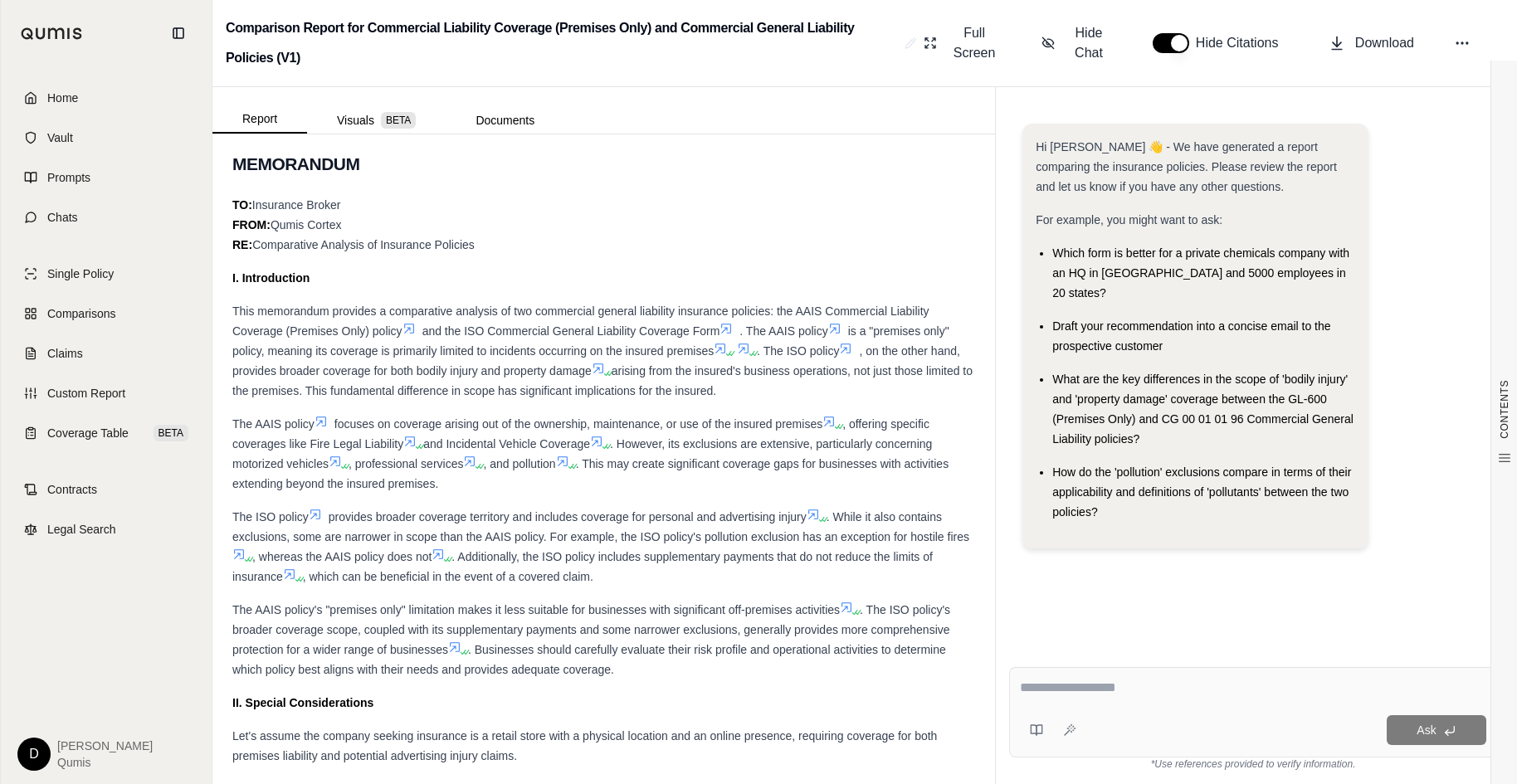
scroll to position [800, 0]
click at [668, 559] on span ". Additionally, the ISO policy includes supplementary payments that do not redu…" at bounding box center [583, 565] width 700 height 33
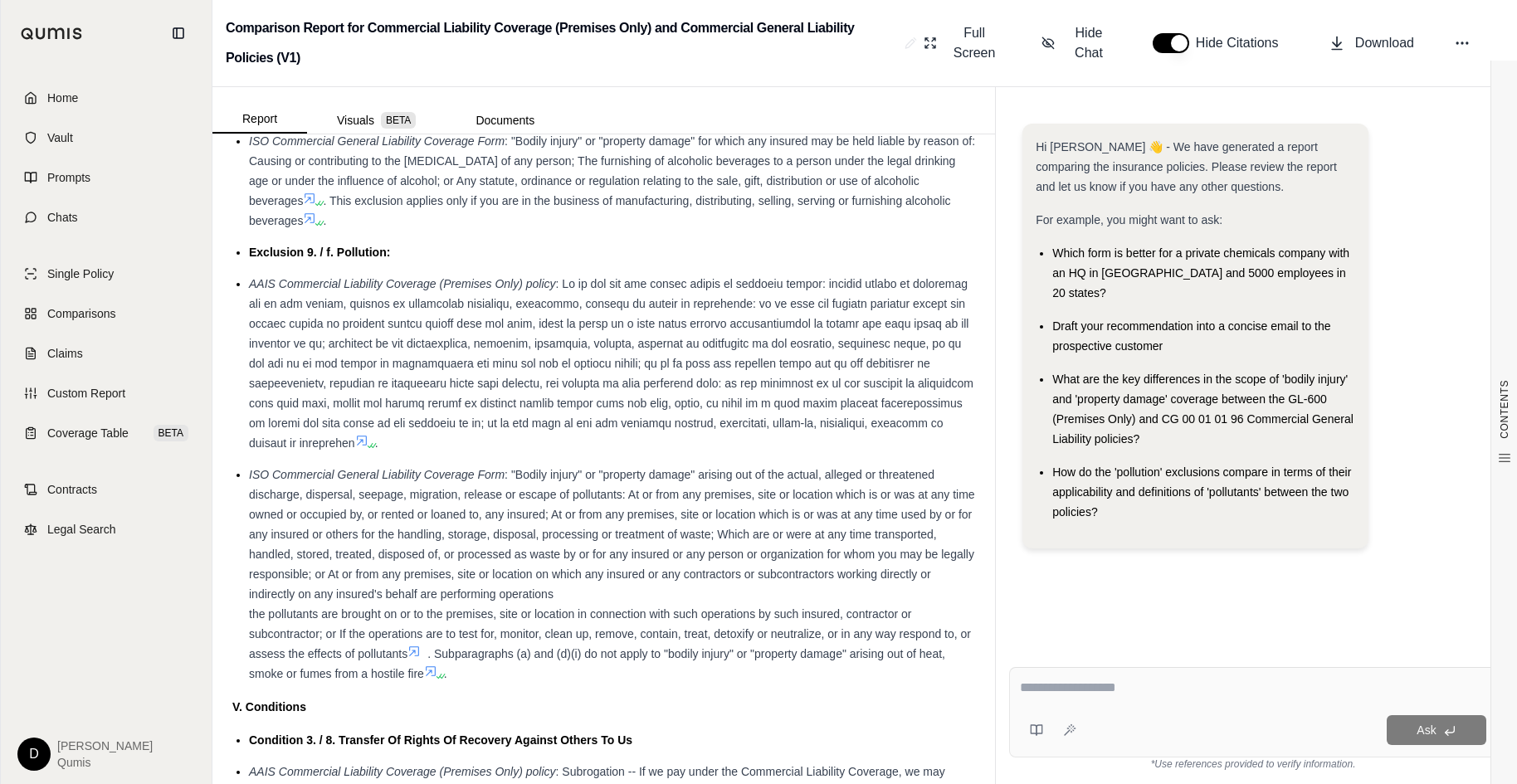
scroll to position [2605, 0]
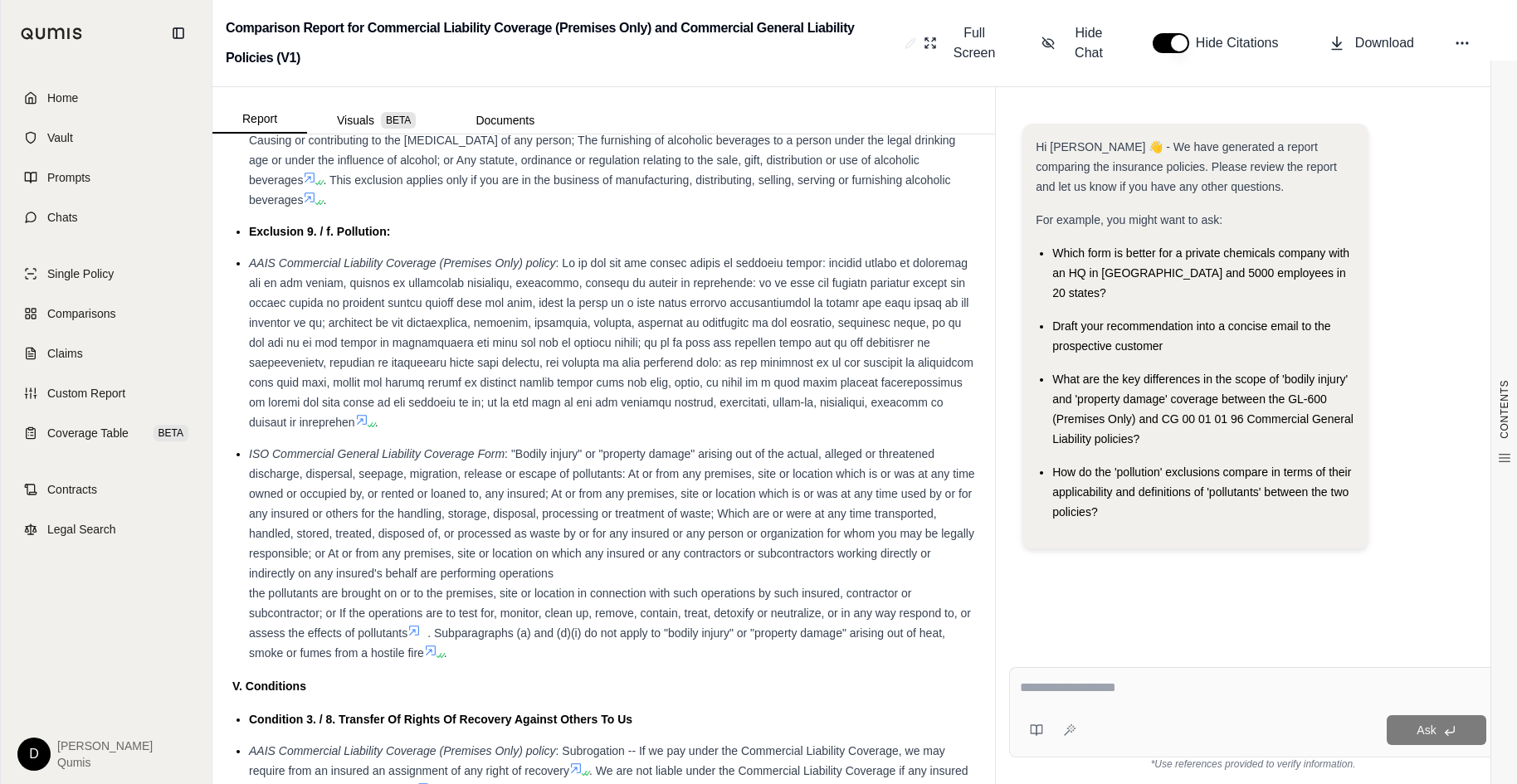
click at [1142, 637] on textarea at bounding box center [1253, 688] width 467 height 20
type textarea "**********"
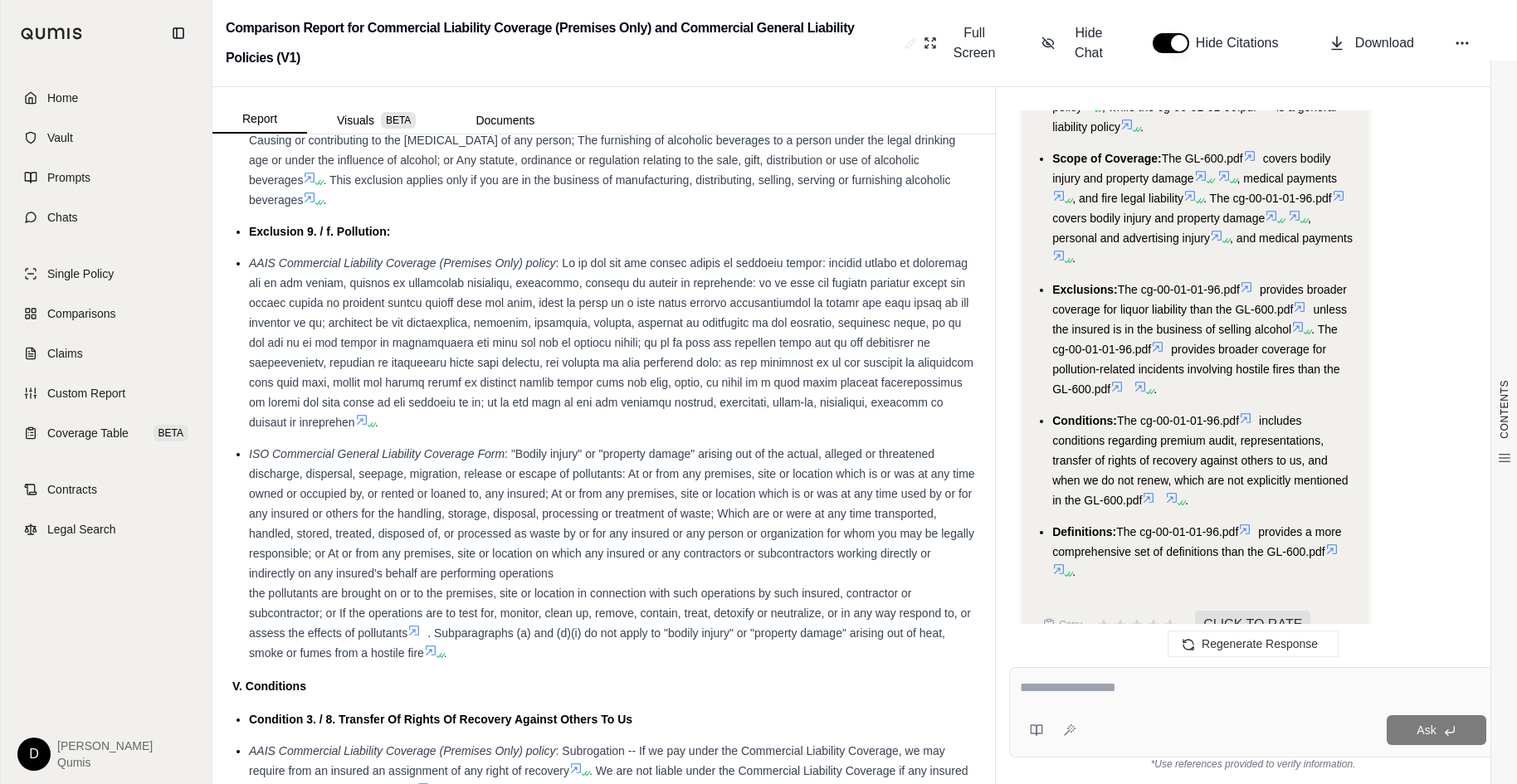
click at [559, 322] on span at bounding box center [611, 342] width 724 height 173
click at [707, 573] on li "ISO Commercial General Liability Coverage Form : "Bodily injury" or "property d…" at bounding box center [612, 553] width 726 height 219
click at [553, 530] on span ": "Bodily injury" or "property damage" arising out of the actual, alleged or th…" at bounding box center [612, 513] width 726 height 133
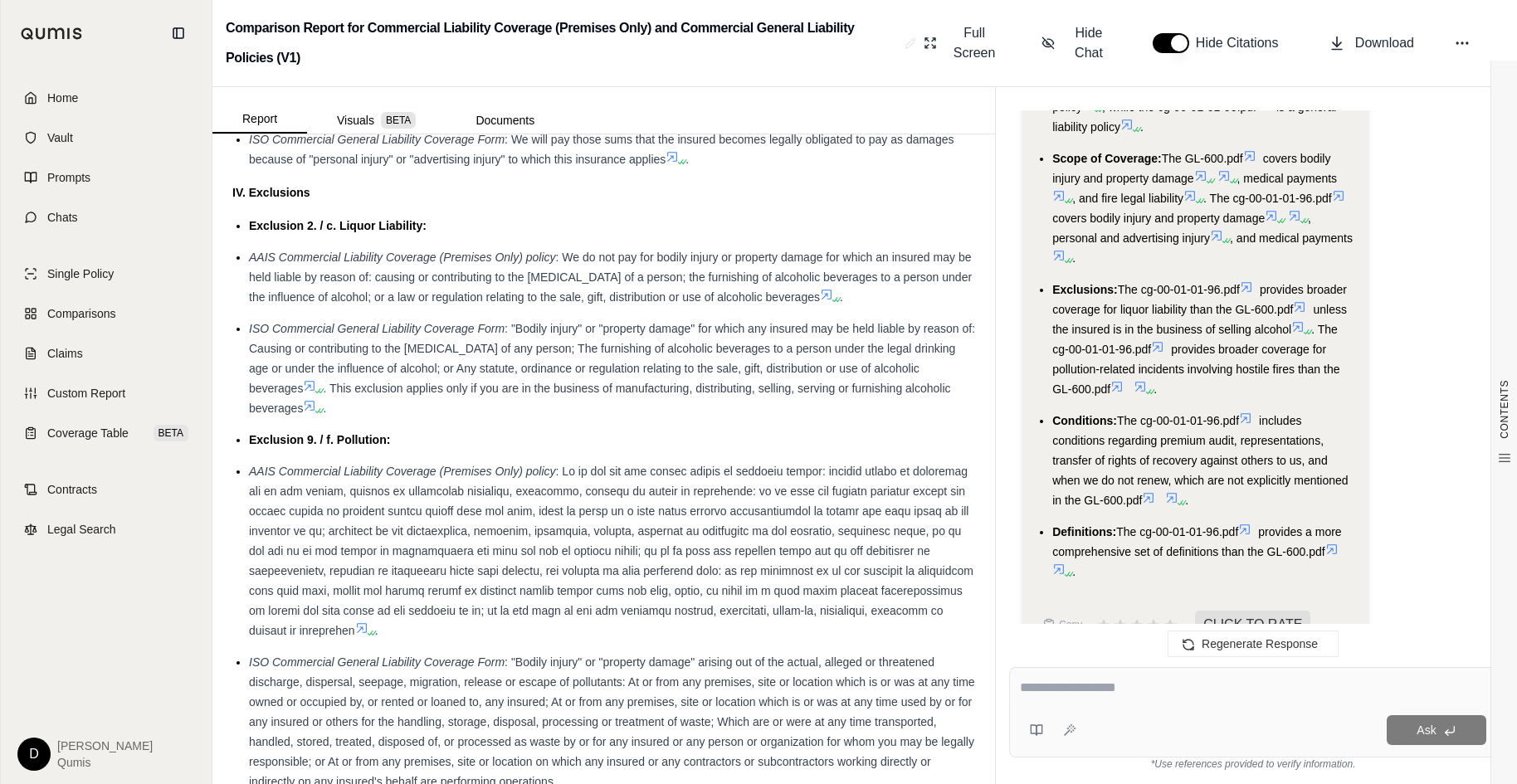
scroll to position [2389, 0]
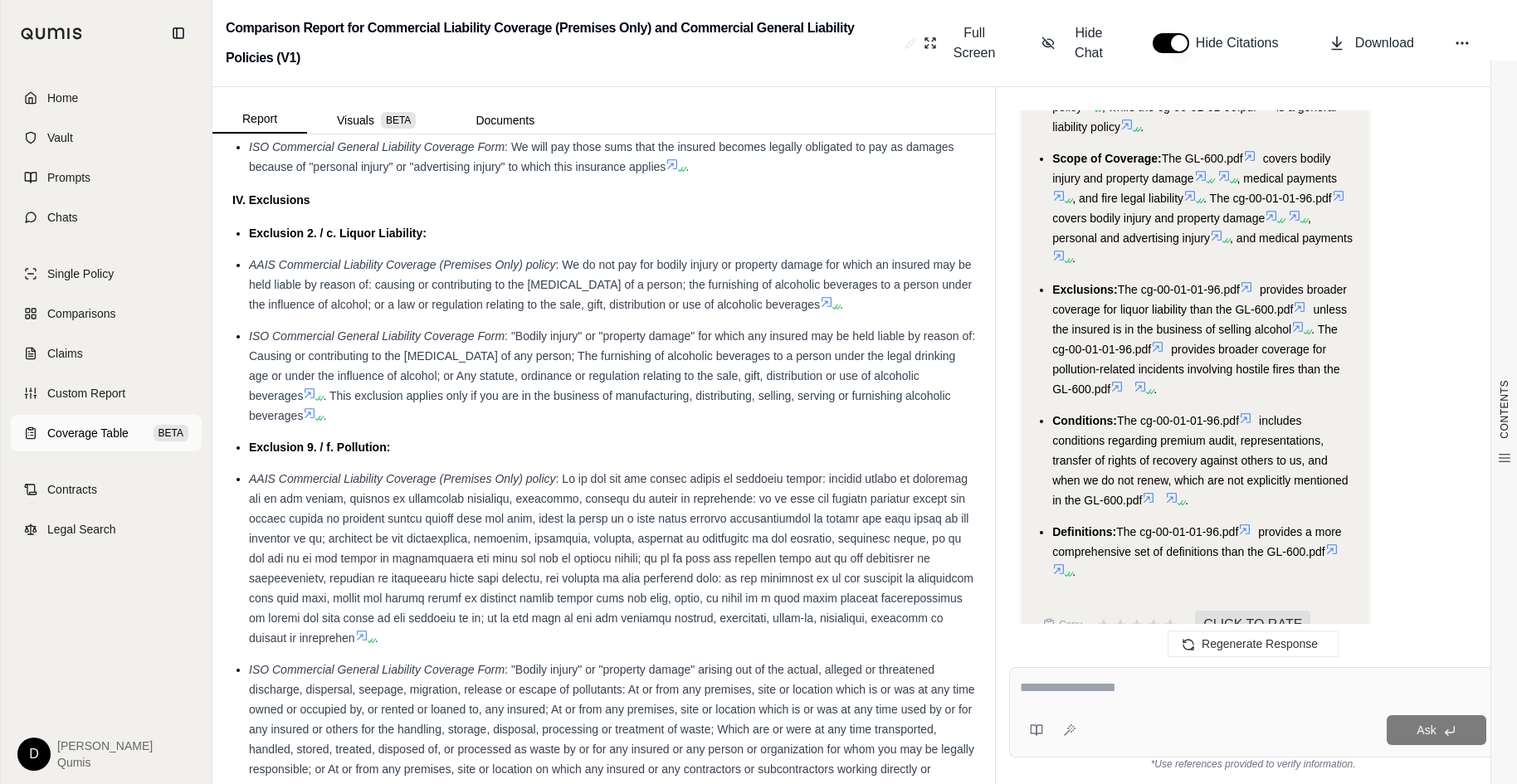
click at [126, 438] on span "Coverage Table" at bounding box center [88, 432] width 81 height 16
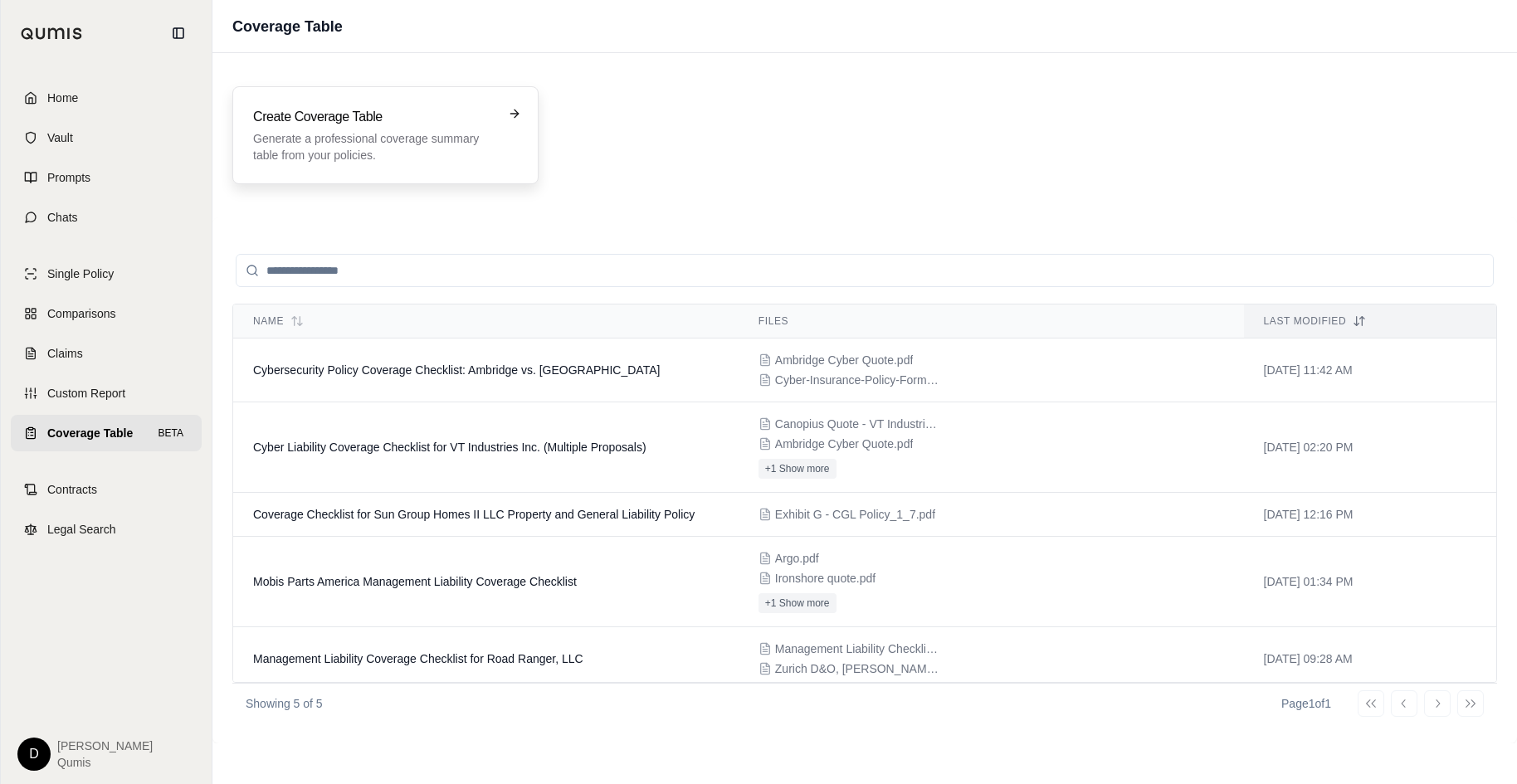
click at [347, 164] on div "Create Coverage Table Generate a professional coverage summary table from your …" at bounding box center [385, 134] width 306 height 98
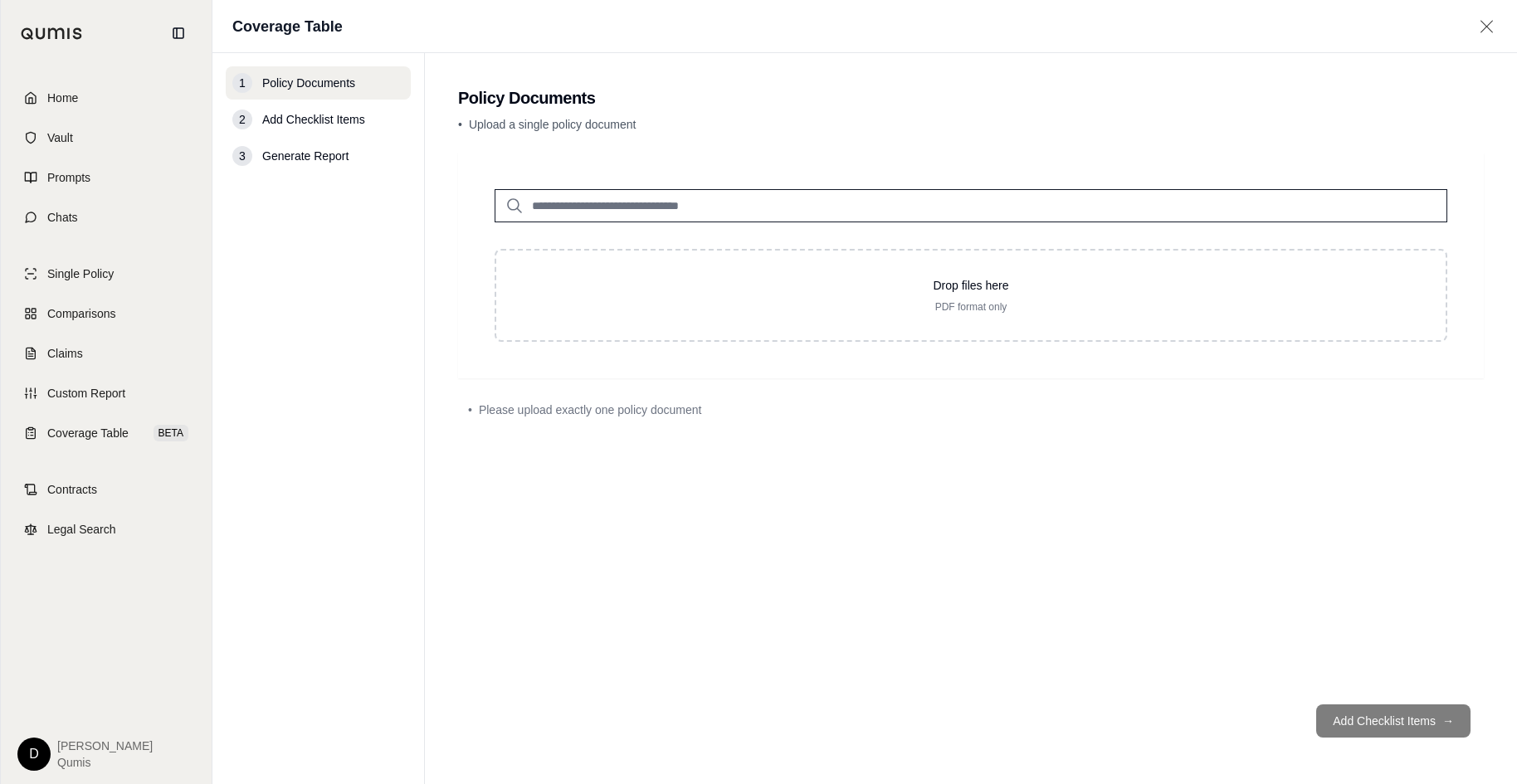
click at [581, 199] on input "search" at bounding box center [970, 205] width 953 height 33
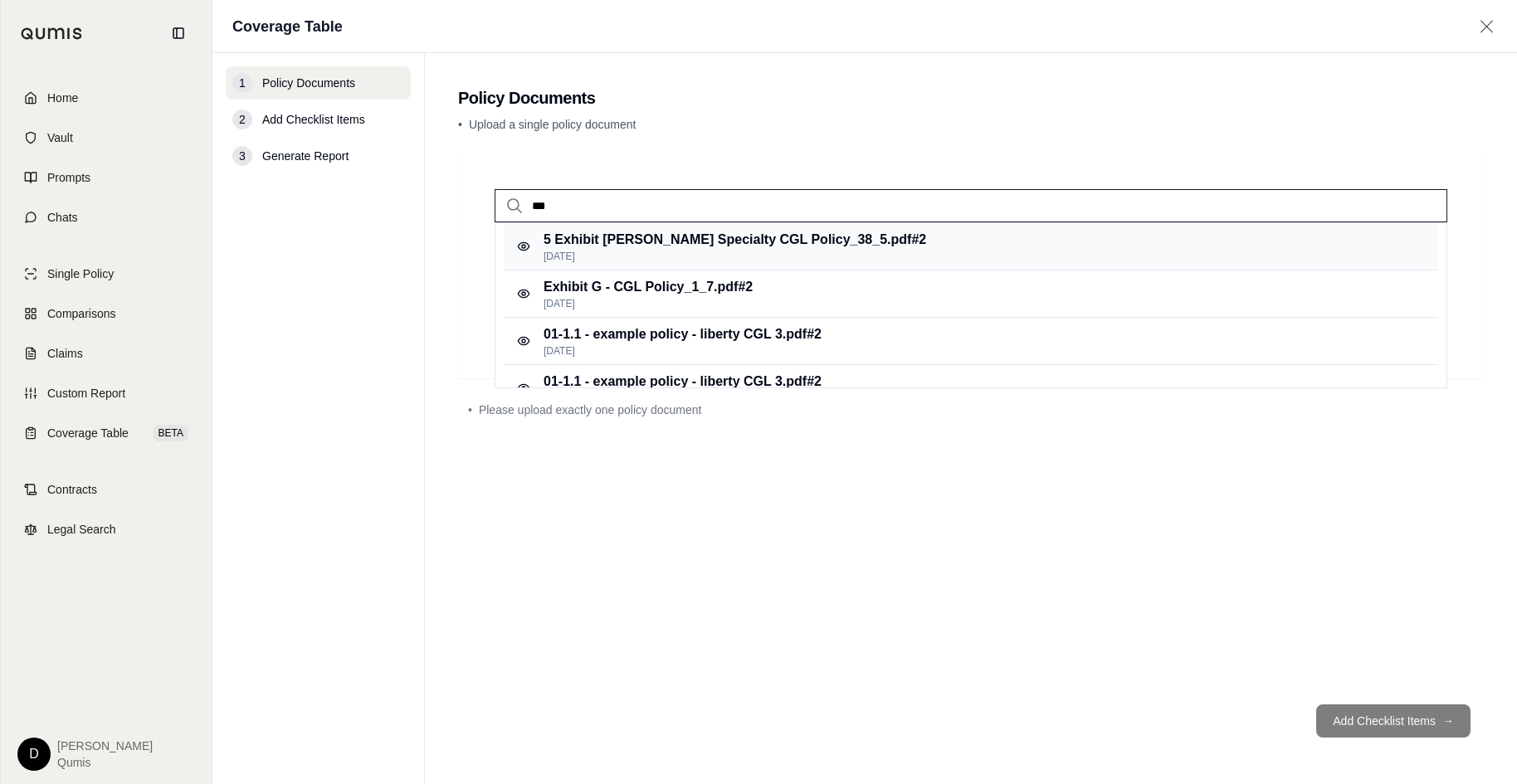
type input "***"
click at [638, 256] on p "[DATE]" at bounding box center [735, 257] width 383 height 13
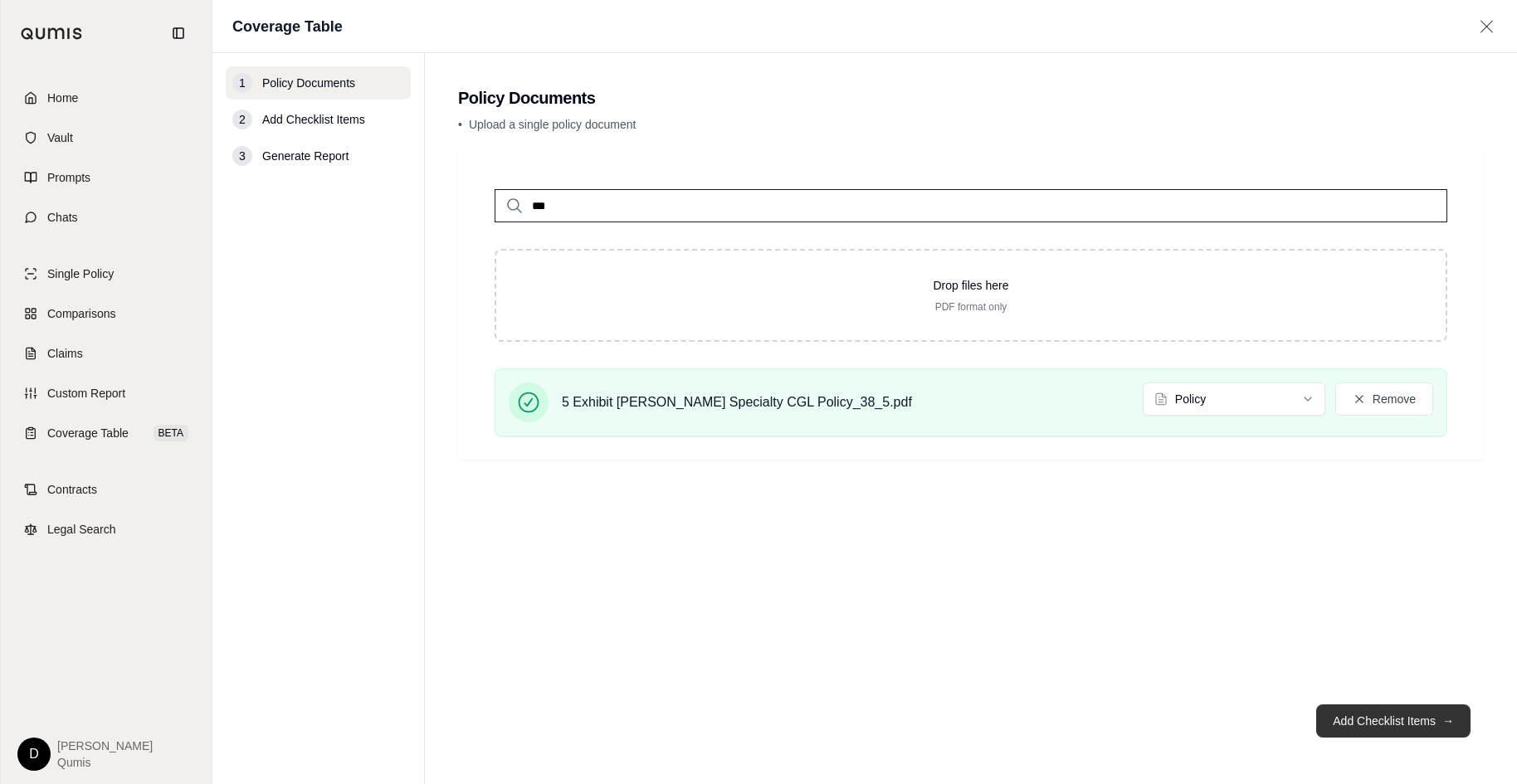
click at [1327, 637] on button "Add Checklist Items →" at bounding box center [1394, 721] width 155 height 33
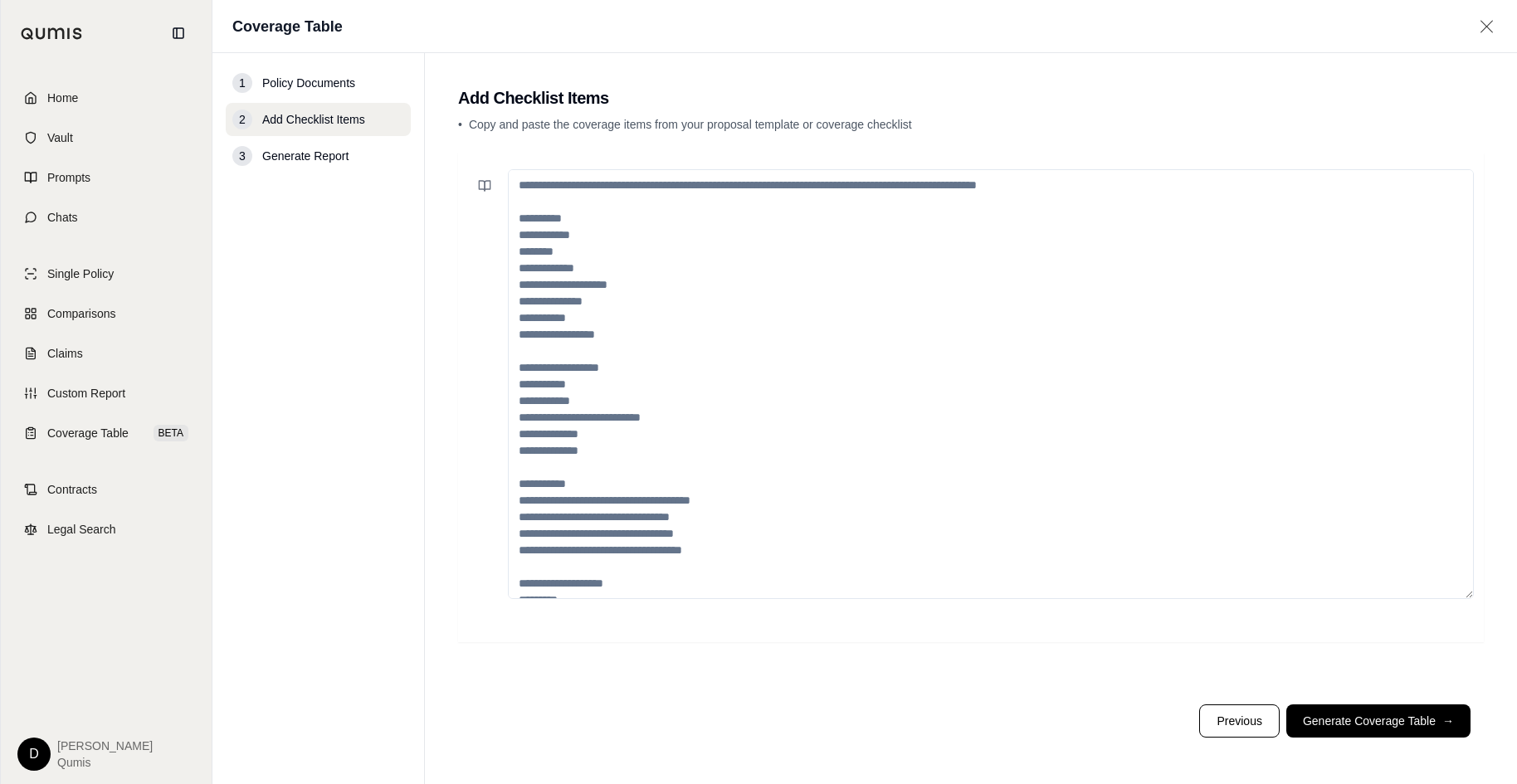
click at [807, 246] on textarea at bounding box center [990, 383] width 966 height 430
click at [141, 430] on link "Coverage Table BETA" at bounding box center [106, 433] width 191 height 36
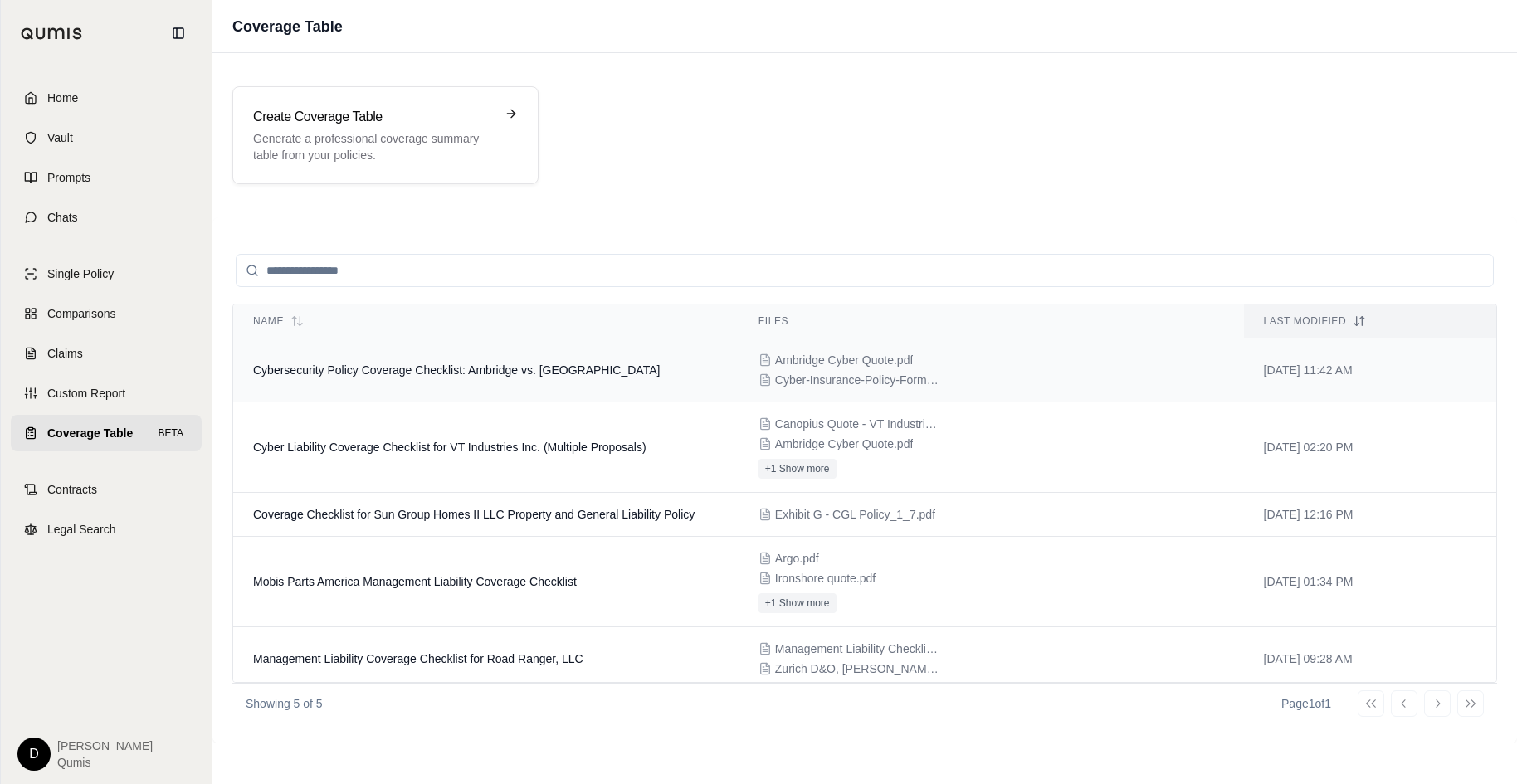
click at [415, 361] on td "Cybersecurity Policy Coverage Checklist: Ambridge vs. [GEOGRAPHIC_DATA]" at bounding box center [486, 370] width 506 height 64
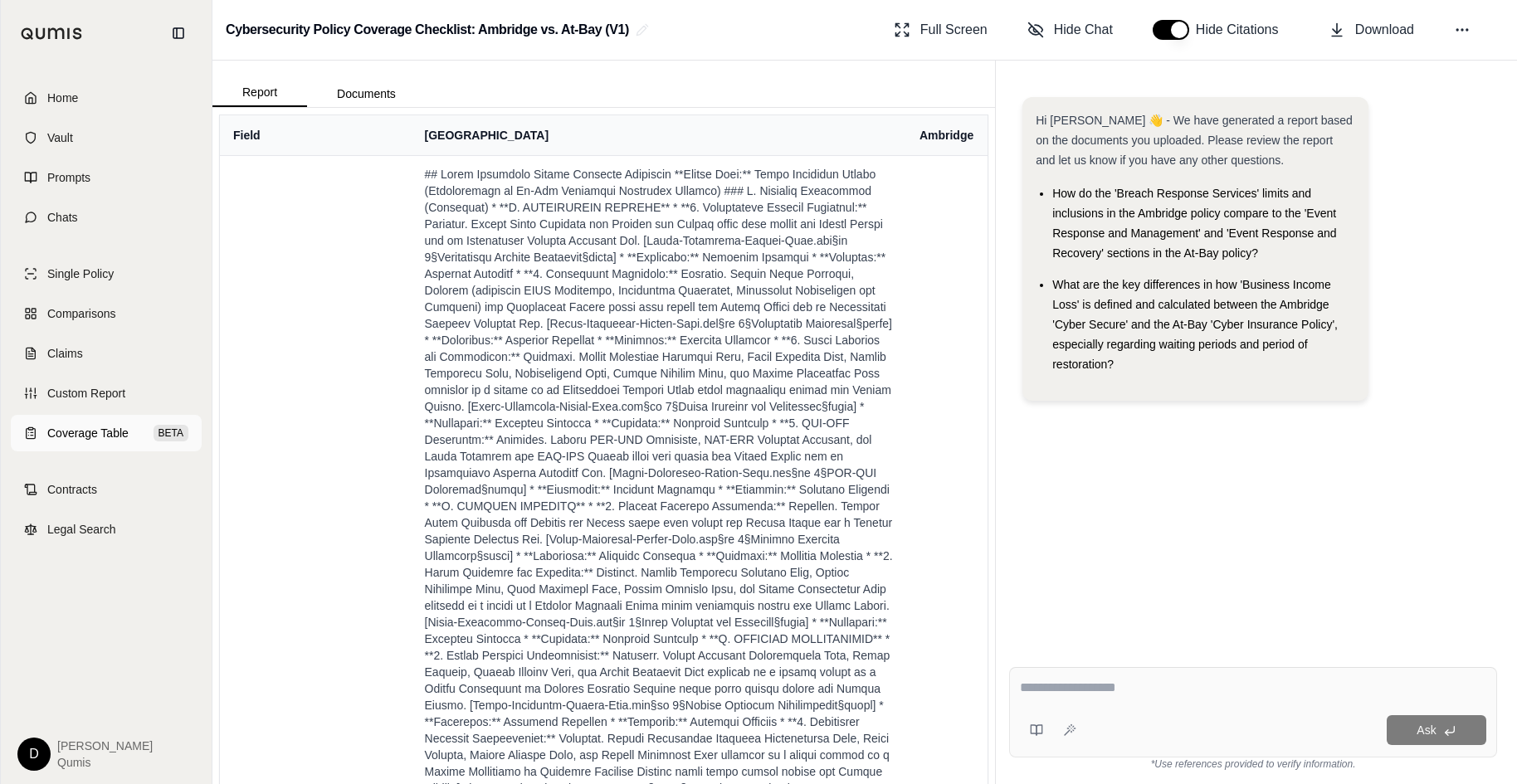
click at [93, 436] on span "Coverage Table" at bounding box center [88, 432] width 81 height 16
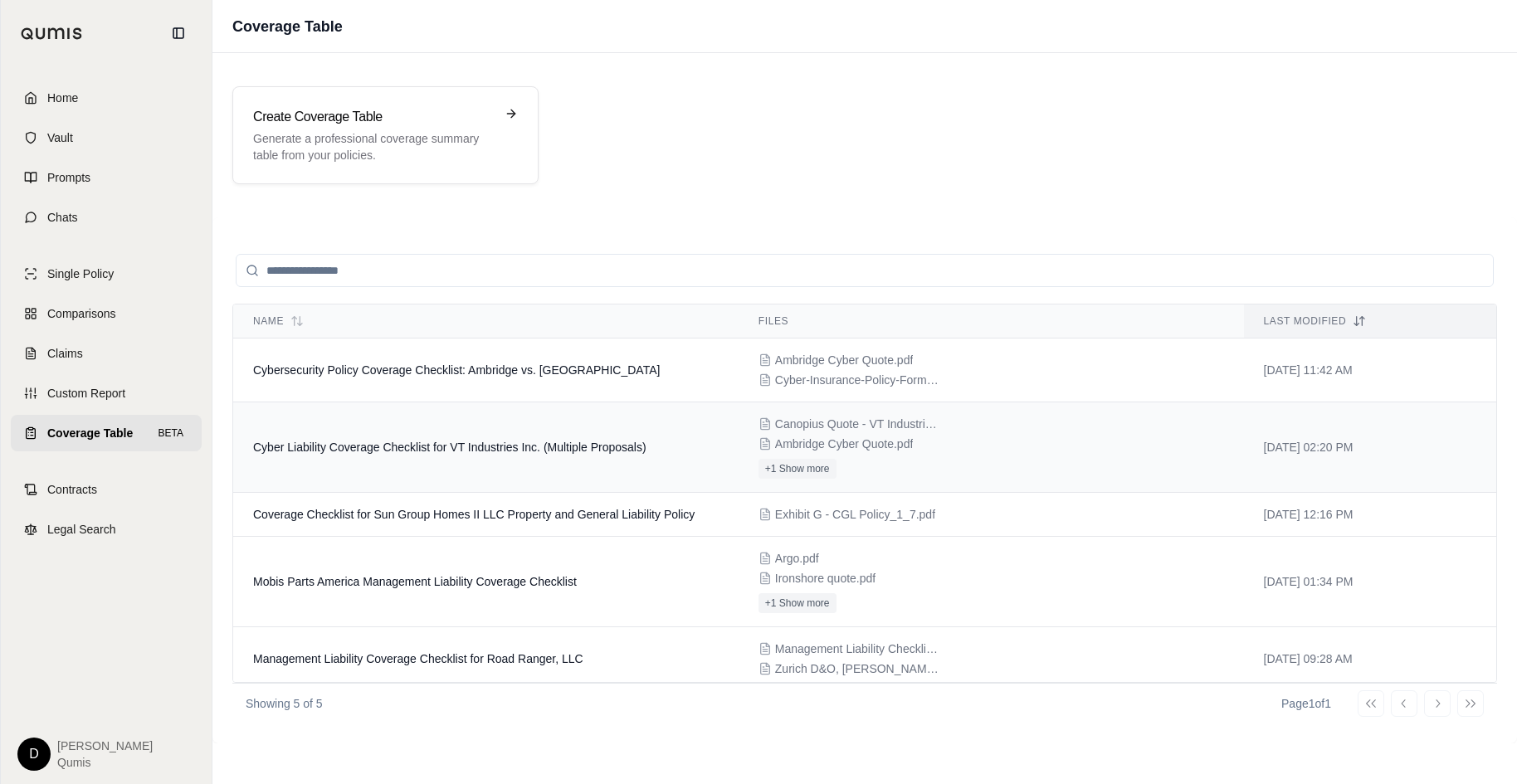
click at [449, 447] on span "Cyber Liability Coverage Checklist for VT Industries Inc. (Multiple Proposals)" at bounding box center [449, 447] width 393 height 13
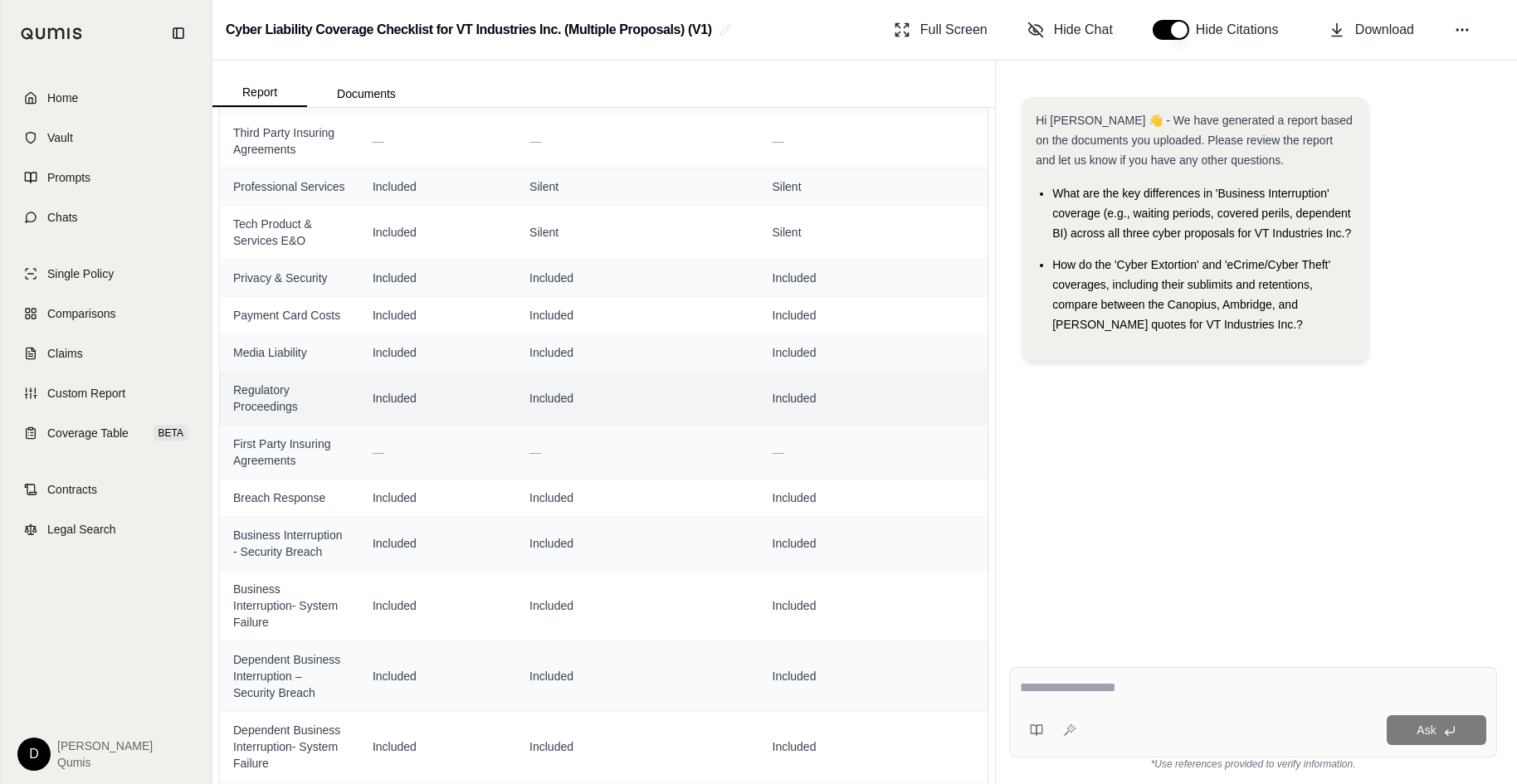
scroll to position [574, 0]
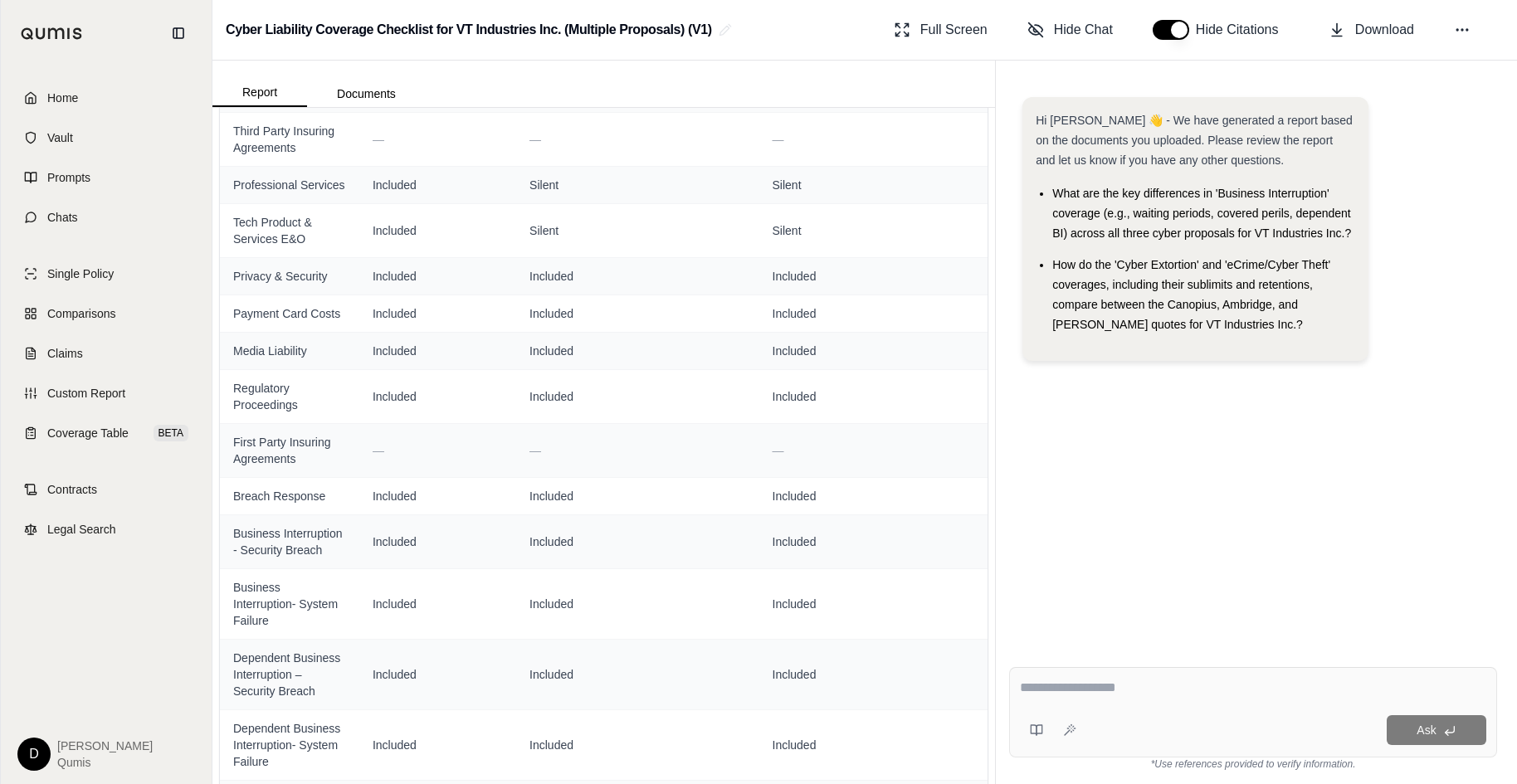
click at [1209, 450] on div "Hi [PERSON_NAME] 👋 - We have generated a report based on the documents you uplo…" at bounding box center [1254, 362] width 488 height 557
click at [1136, 637] on textarea at bounding box center [1253, 688] width 467 height 20
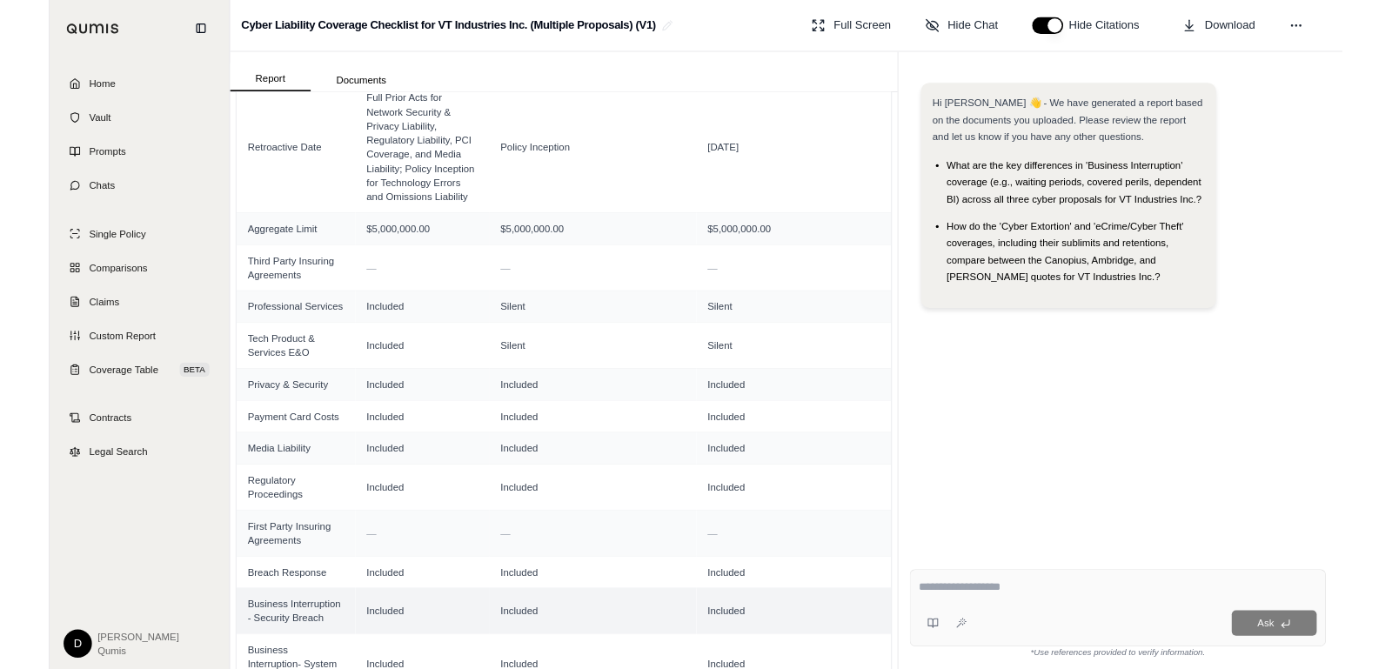
scroll to position [425, 0]
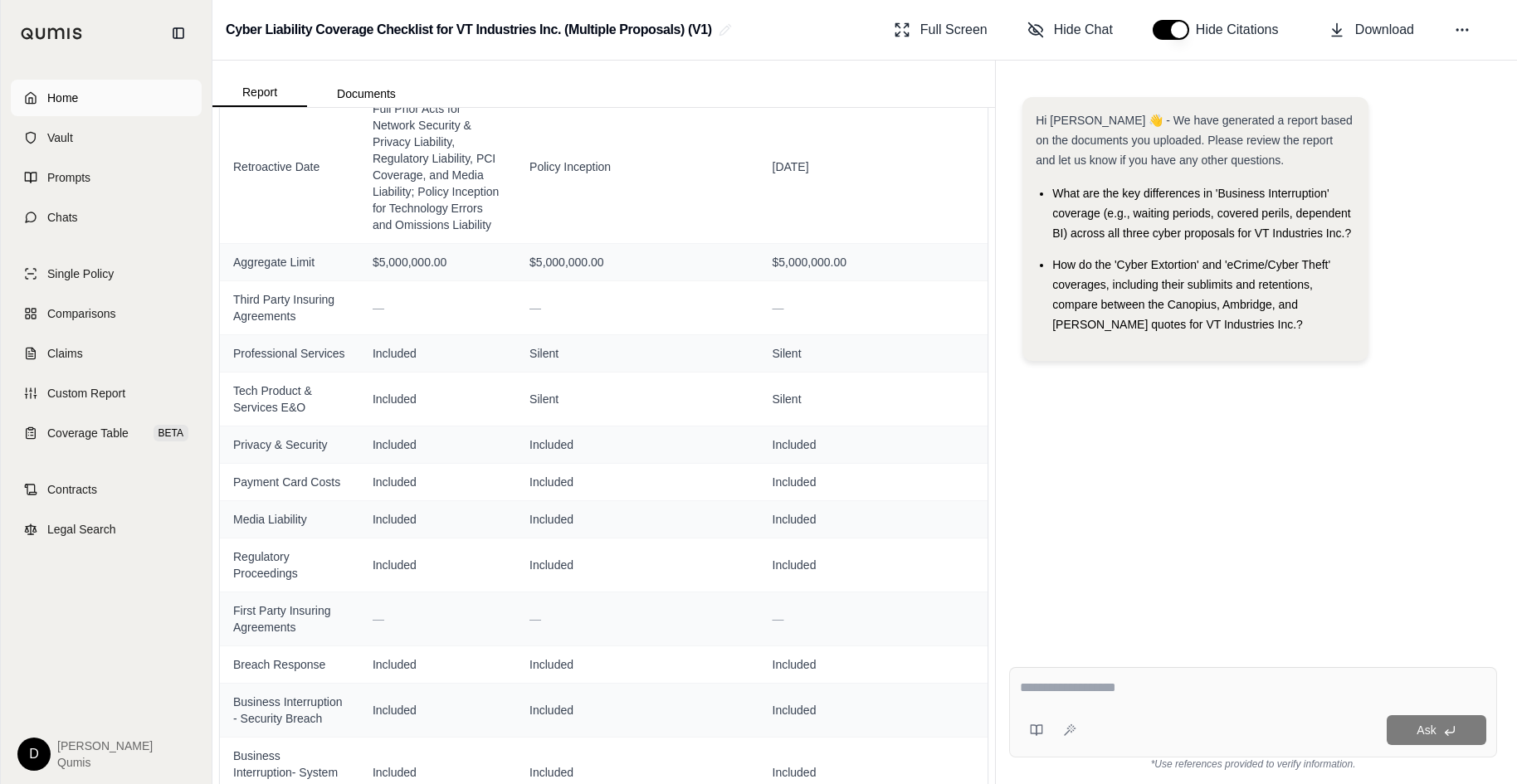
click at [105, 98] on link "Home" at bounding box center [106, 98] width 191 height 36
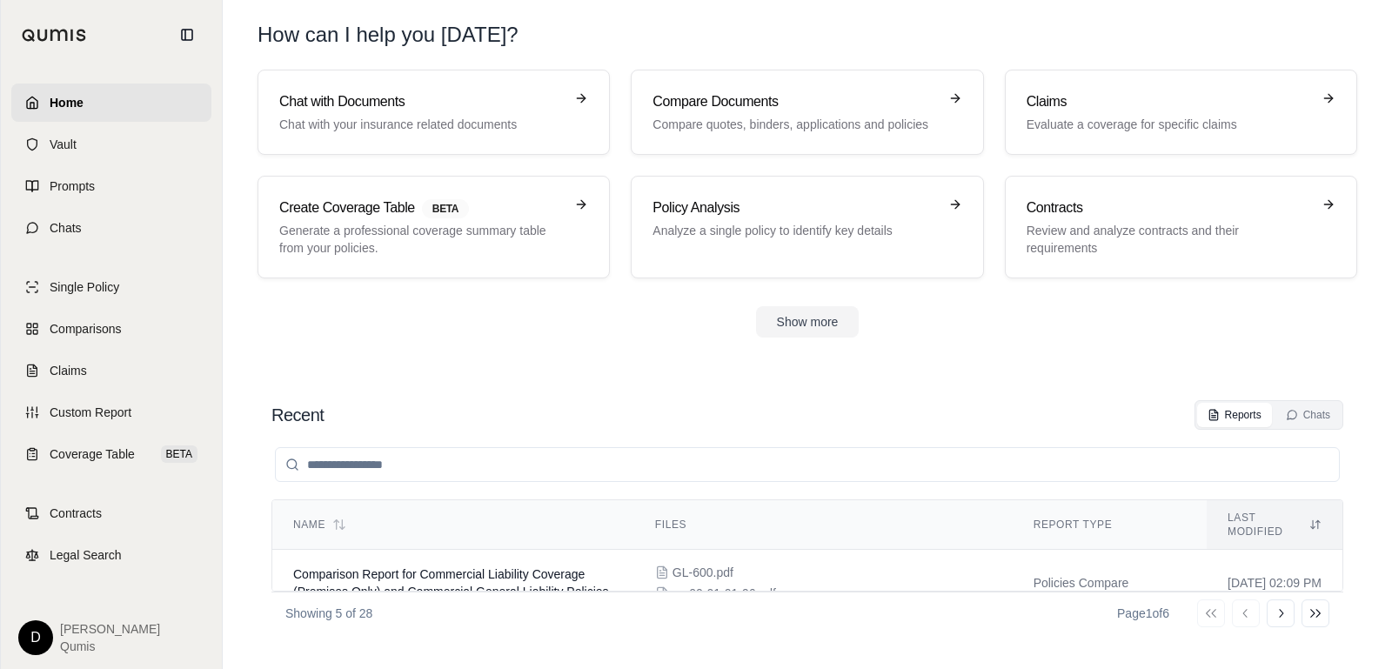
click at [490, 351] on section "Chat with Documents Chat with your insurance related documents Compare Document…" at bounding box center [807, 218] width 1155 height 296
